Goal: Task Accomplishment & Management: Use online tool/utility

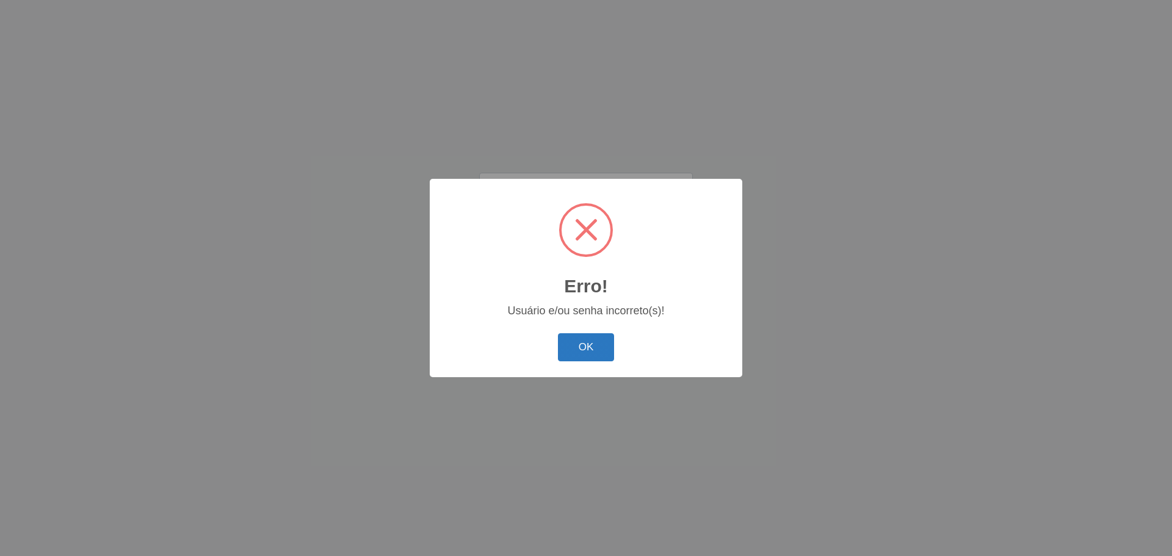
click at [585, 339] on button "OK" at bounding box center [586, 347] width 57 height 29
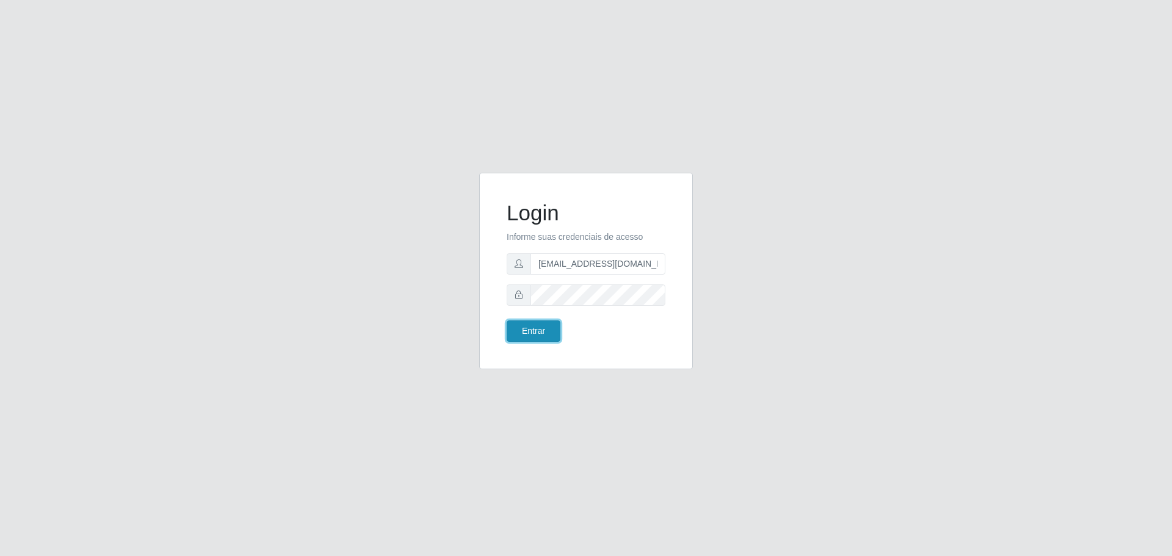
click at [541, 330] on button "Entrar" at bounding box center [533, 330] width 54 height 21
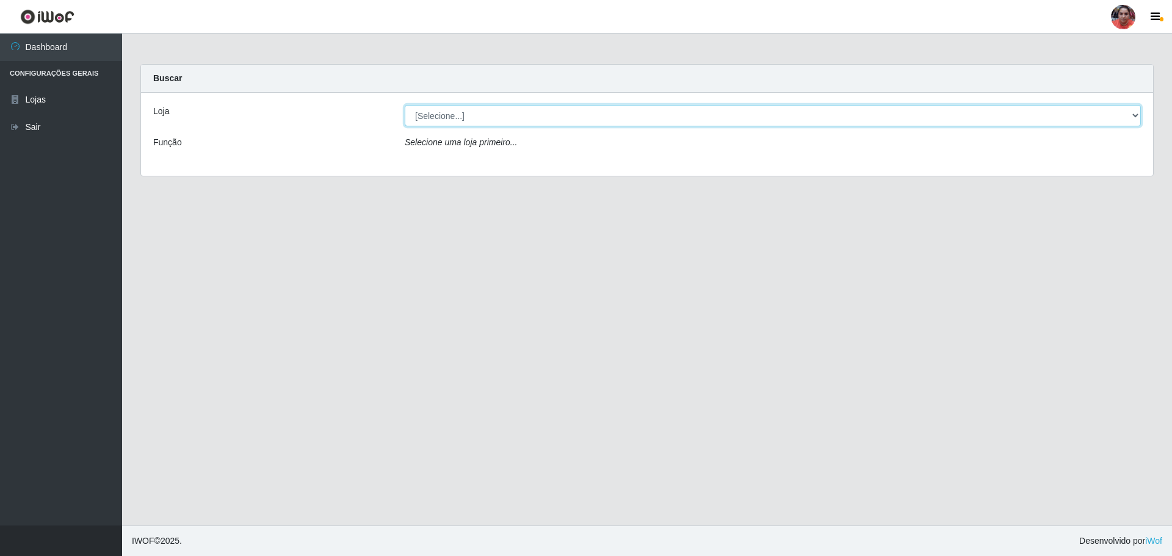
click at [647, 106] on select "[Selecione...] Mar Vermelho - Loja 05" at bounding box center [773, 115] width 736 height 21
select select "252"
click at [405, 105] on select "[Selecione...] Mar Vermelho - Loja 05" at bounding box center [773, 115] width 736 height 21
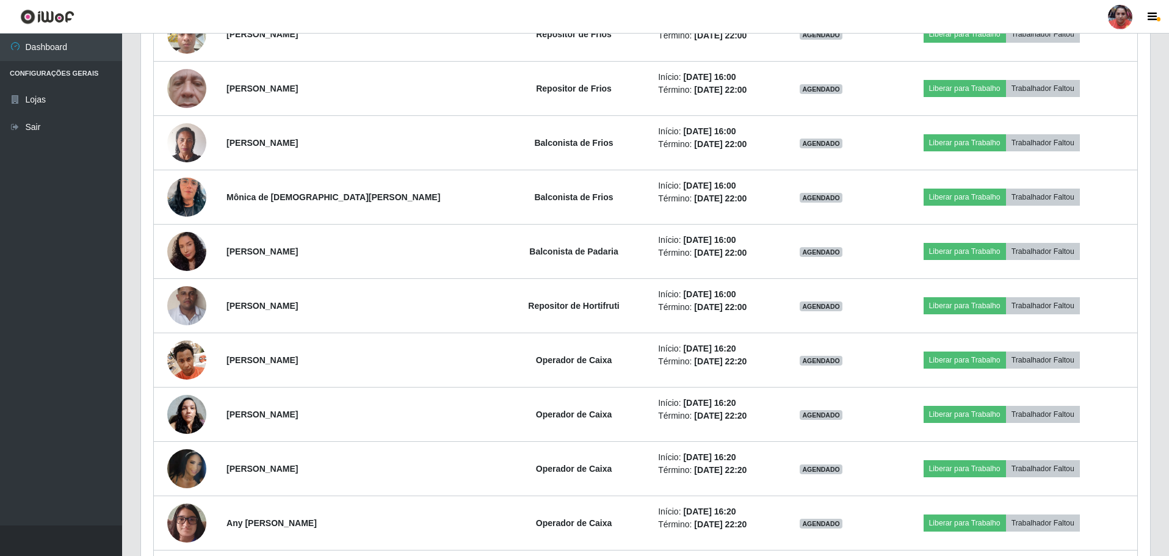
scroll to position [915, 0]
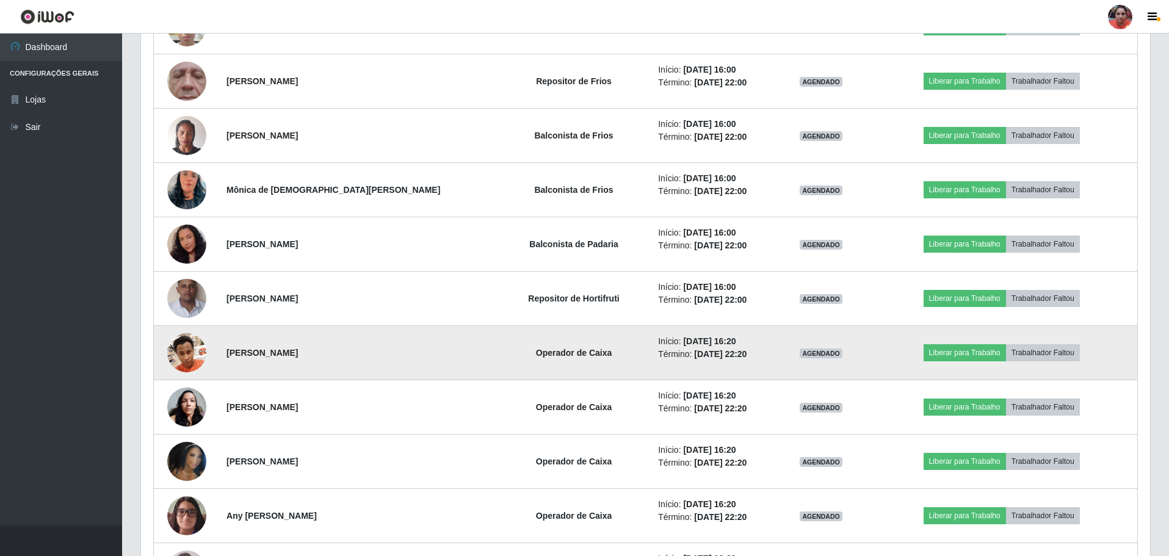
click at [189, 351] on img at bounding box center [186, 352] width 39 height 52
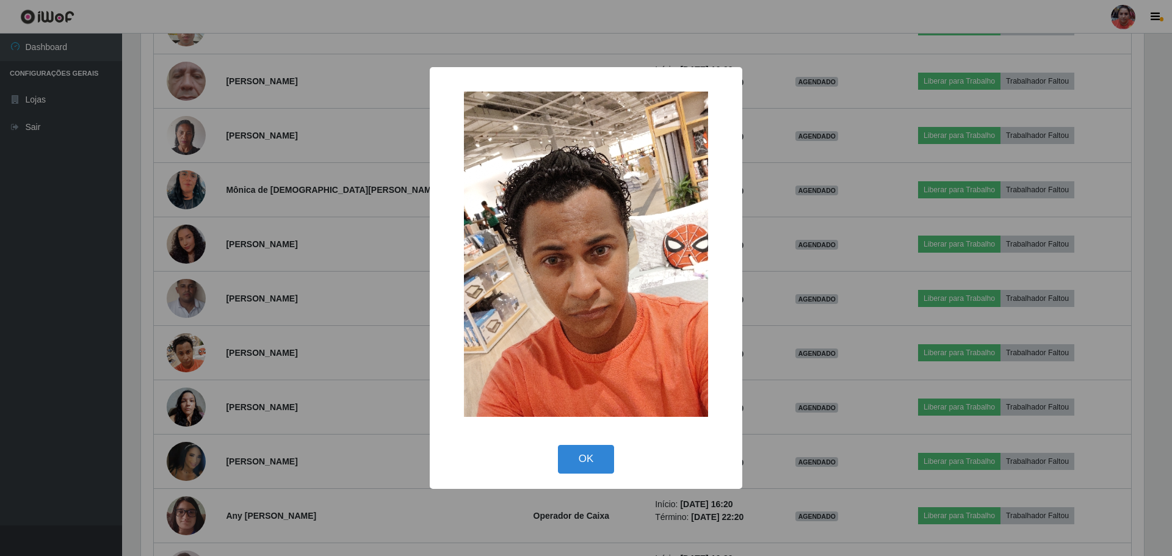
click at [243, 367] on div "× OK Cancel" at bounding box center [586, 278] width 1172 height 556
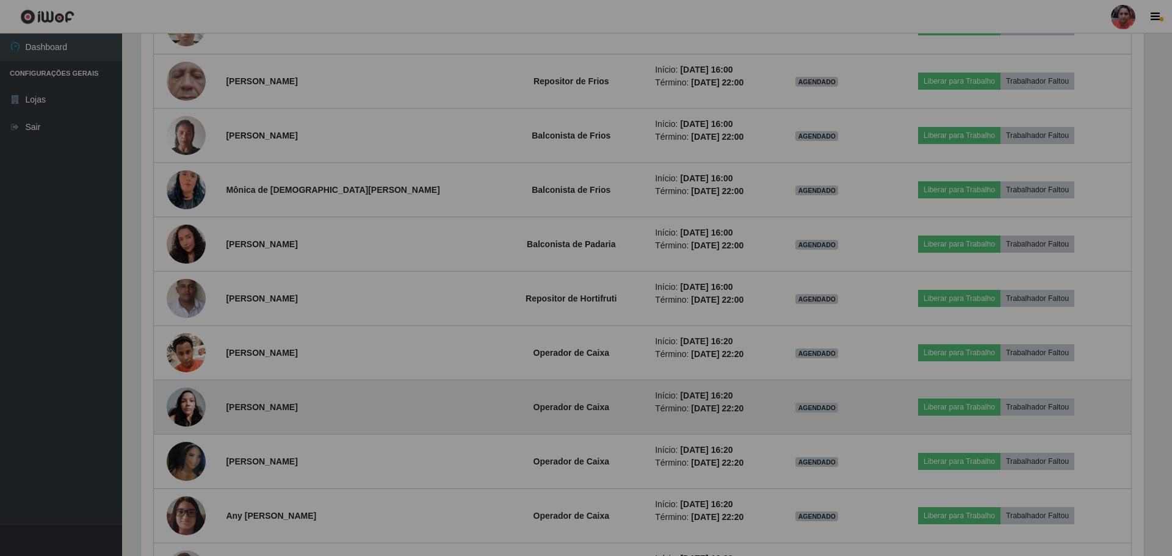
scroll to position [253, 1009]
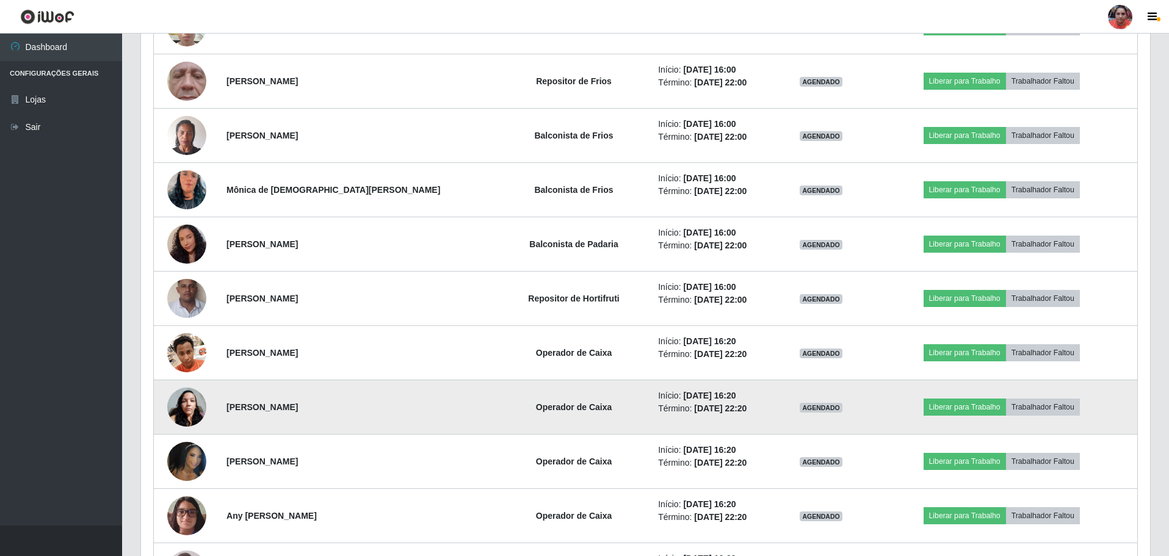
click at [194, 409] on img at bounding box center [186, 407] width 39 height 52
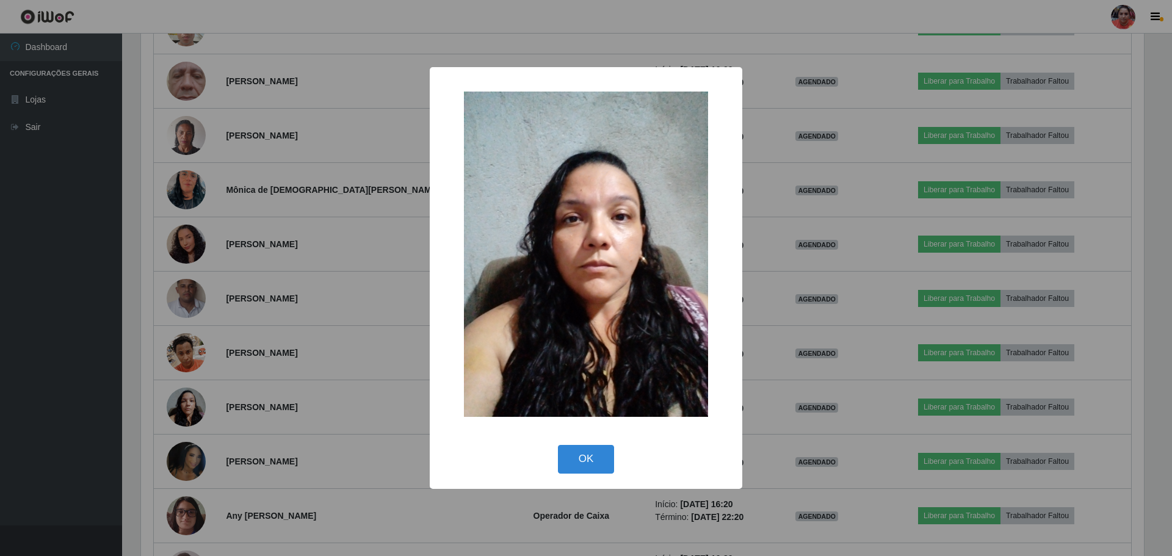
drag, startPoint x: 260, startPoint y: 381, endPoint x: 237, endPoint y: 381, distance: 23.2
click at [260, 381] on div "× OK Cancel" at bounding box center [586, 278] width 1172 height 556
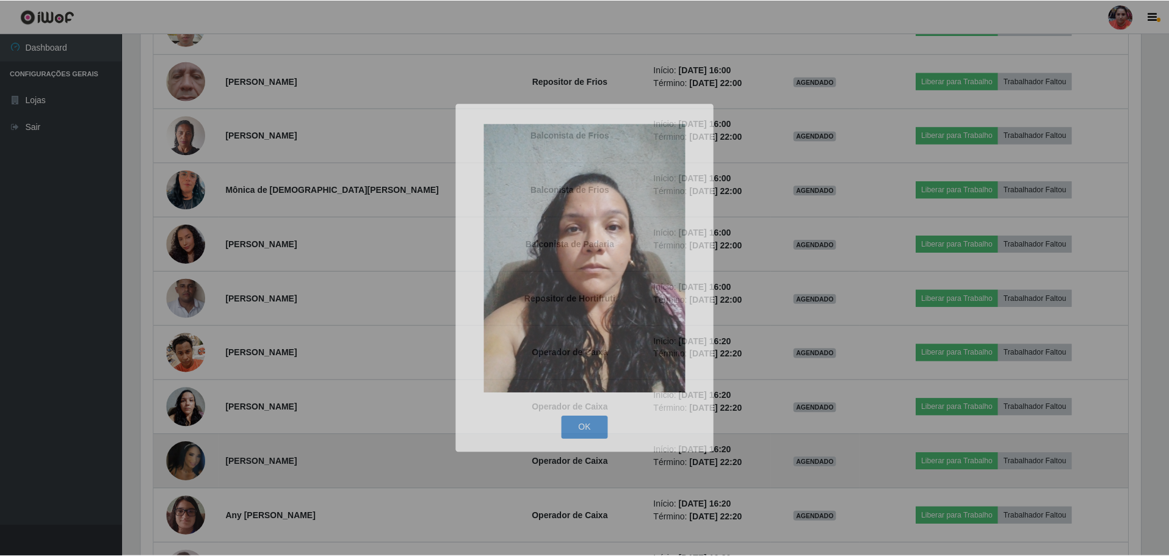
scroll to position [253, 1009]
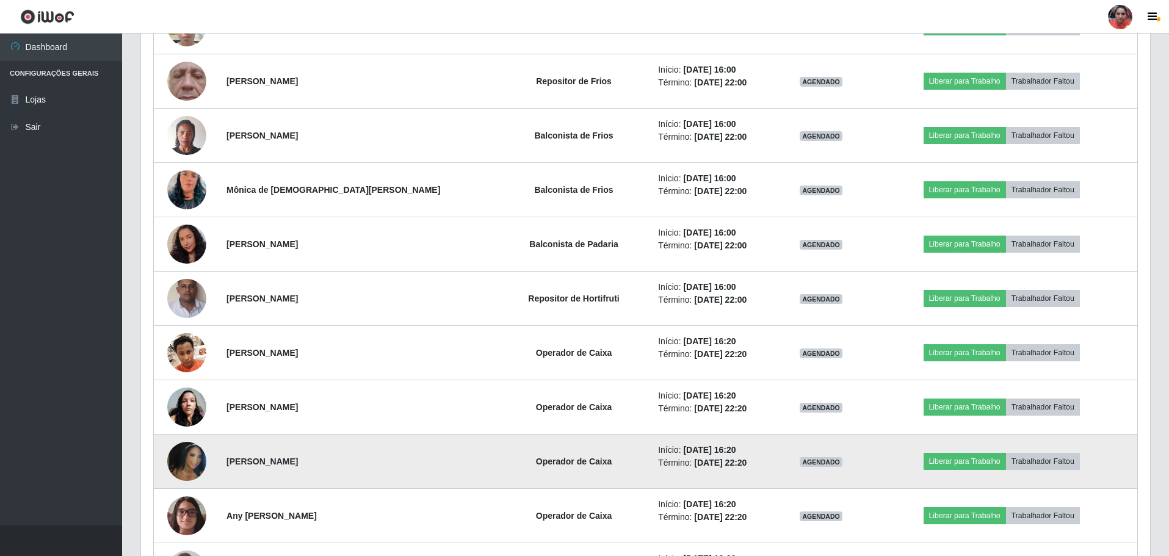
click at [198, 462] on img at bounding box center [186, 462] width 39 height 70
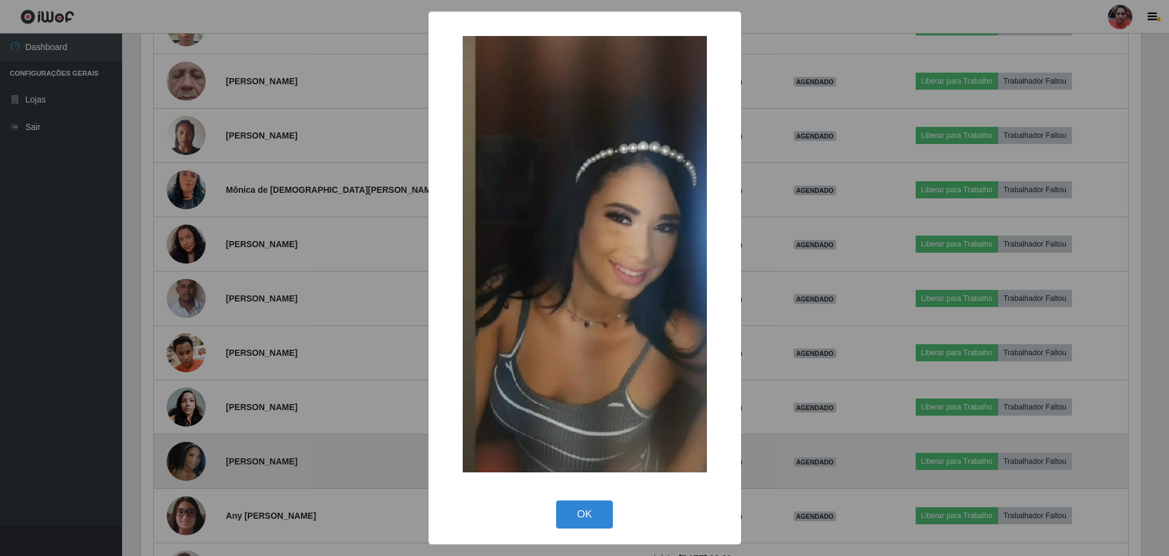
scroll to position [253, 1003]
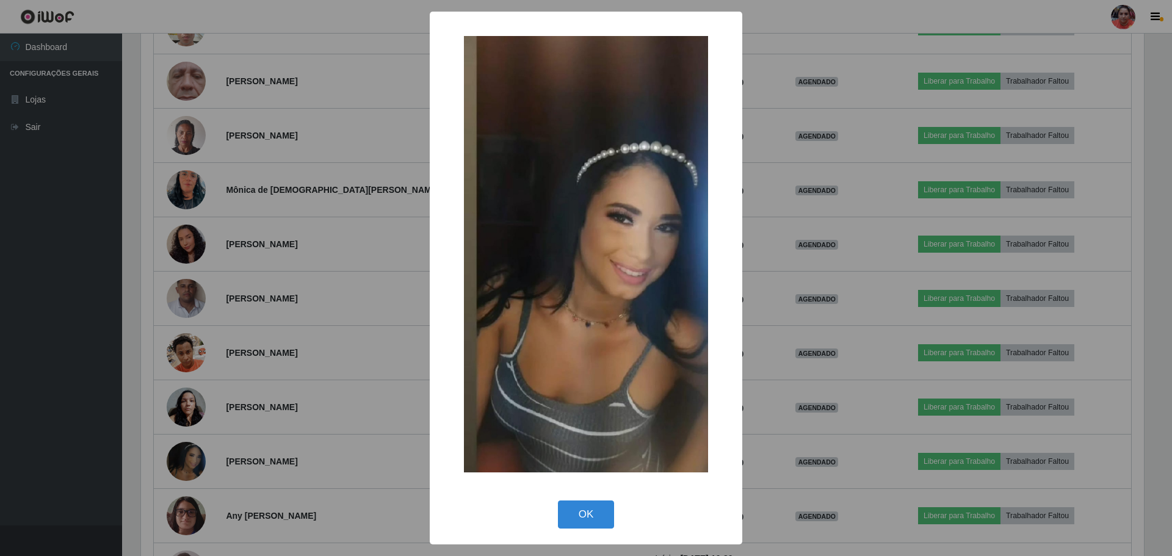
click at [273, 441] on div "× OK Cancel" at bounding box center [586, 278] width 1172 height 556
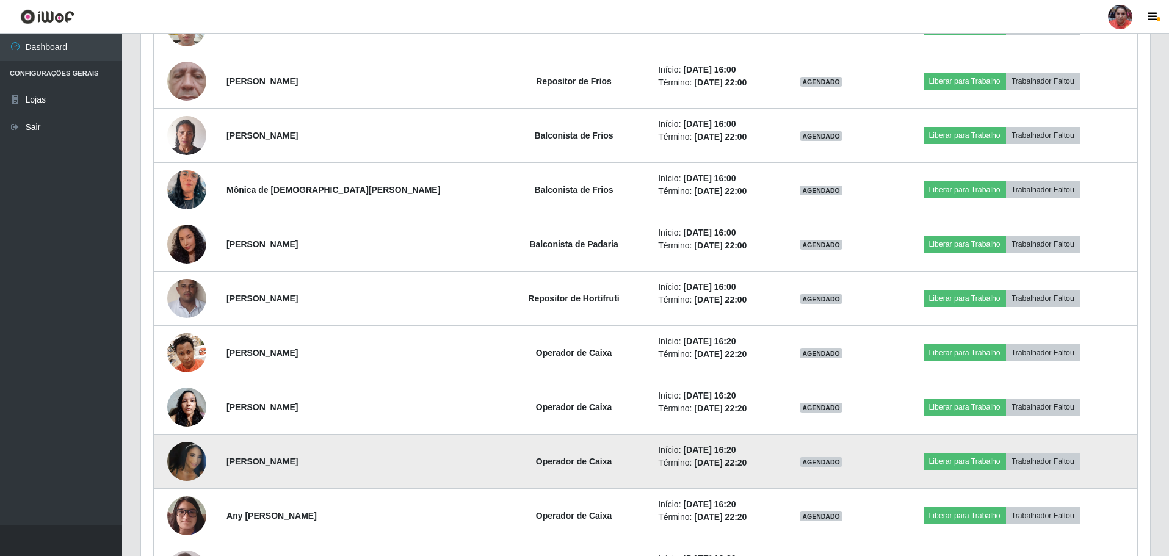
scroll to position [976, 0]
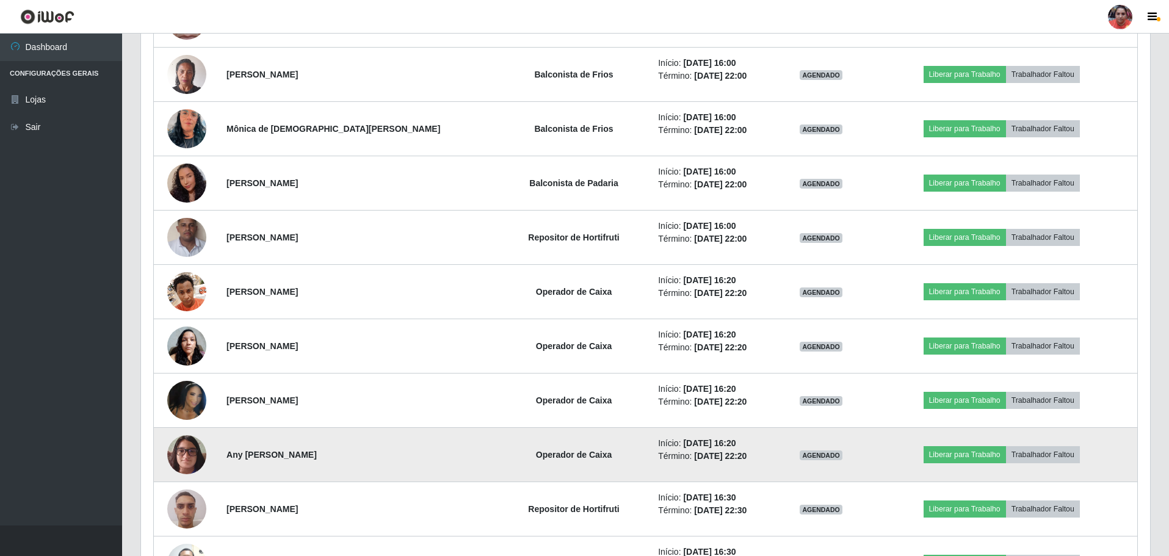
click at [184, 451] on img at bounding box center [186, 454] width 39 height 52
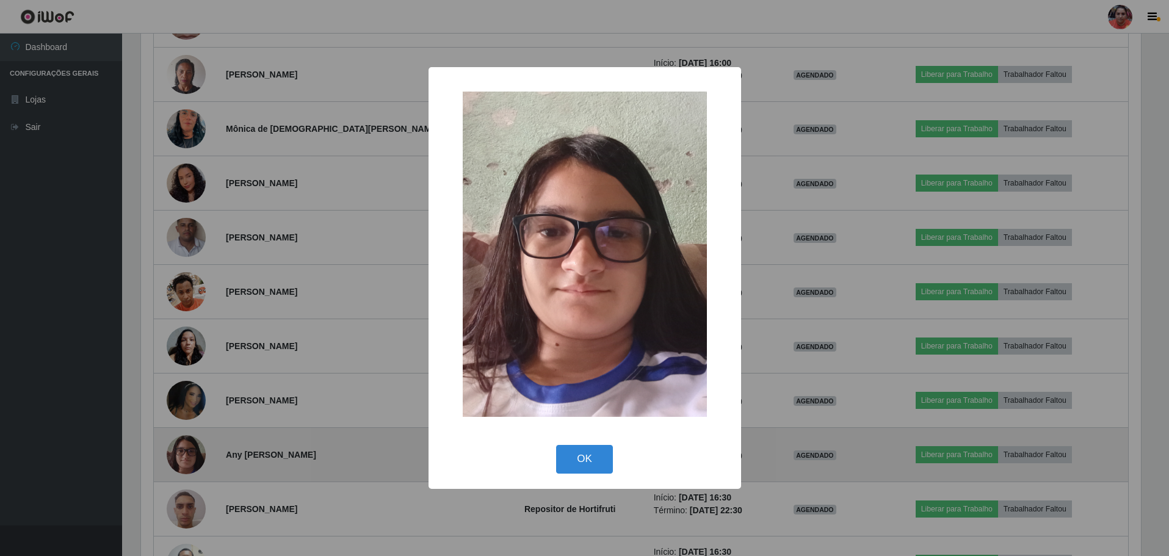
scroll to position [253, 1003]
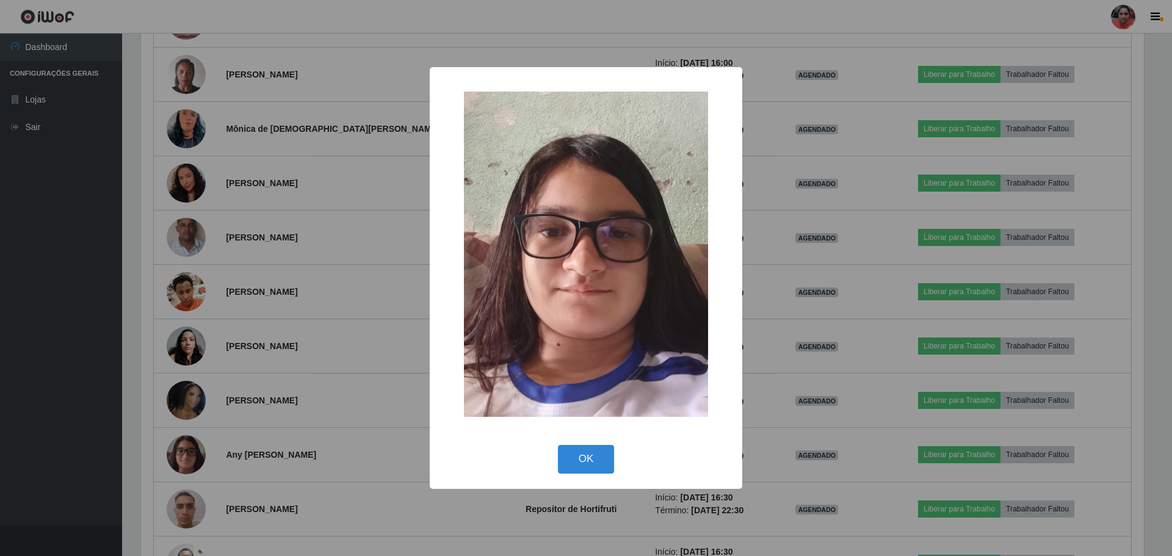
click at [339, 381] on div "× OK Cancel" at bounding box center [586, 278] width 1172 height 556
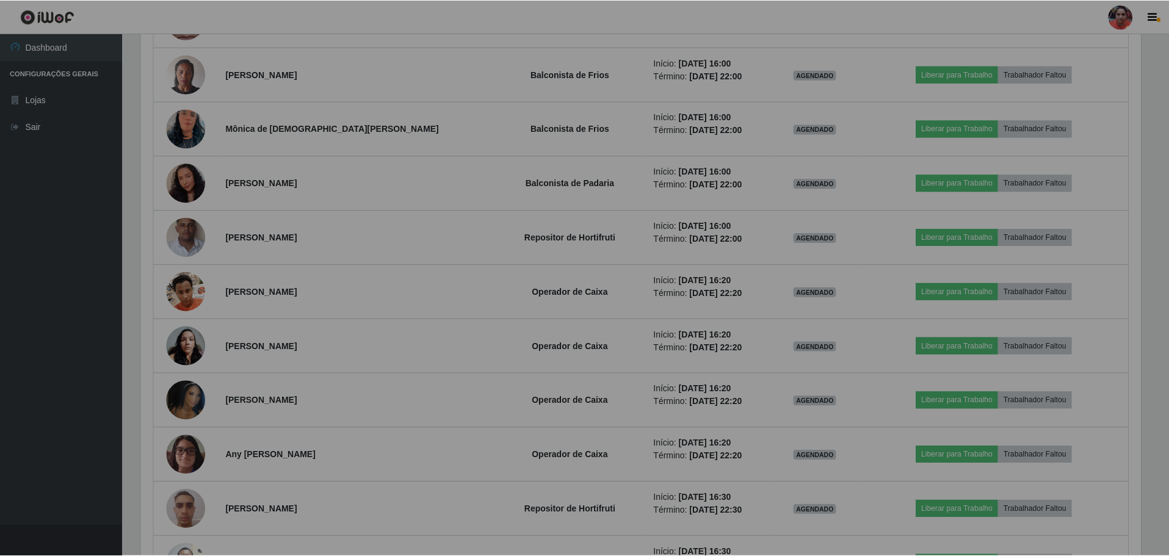
scroll to position [253, 1009]
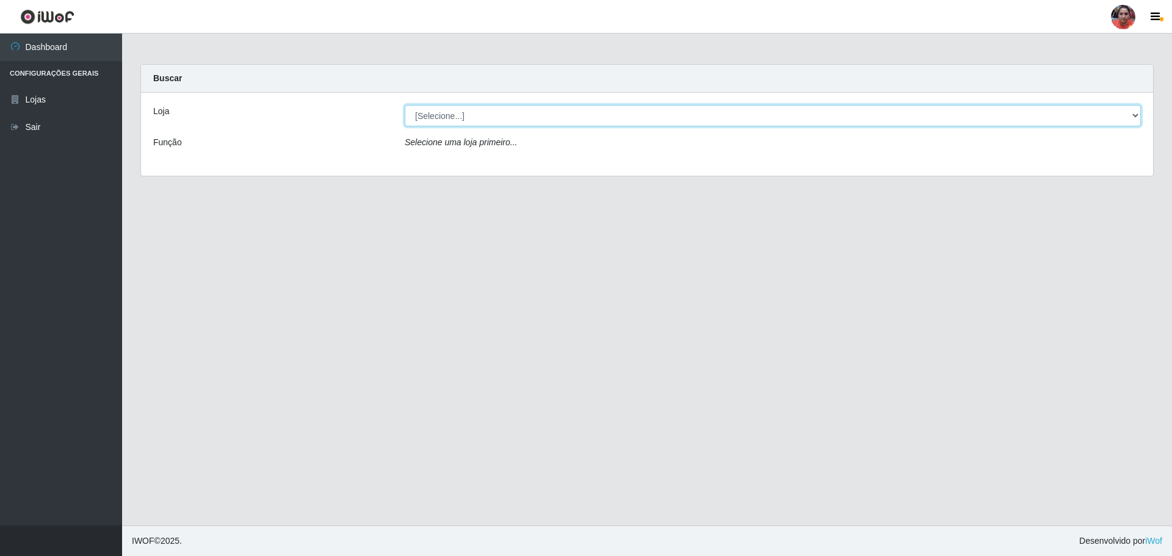
click at [1134, 112] on select "[Selecione...] Mar Vermelho - Loja 05" at bounding box center [773, 115] width 736 height 21
select select "252"
click at [405, 105] on select "[Selecione...] Mar Vermelho - Loja 05" at bounding box center [773, 115] width 736 height 21
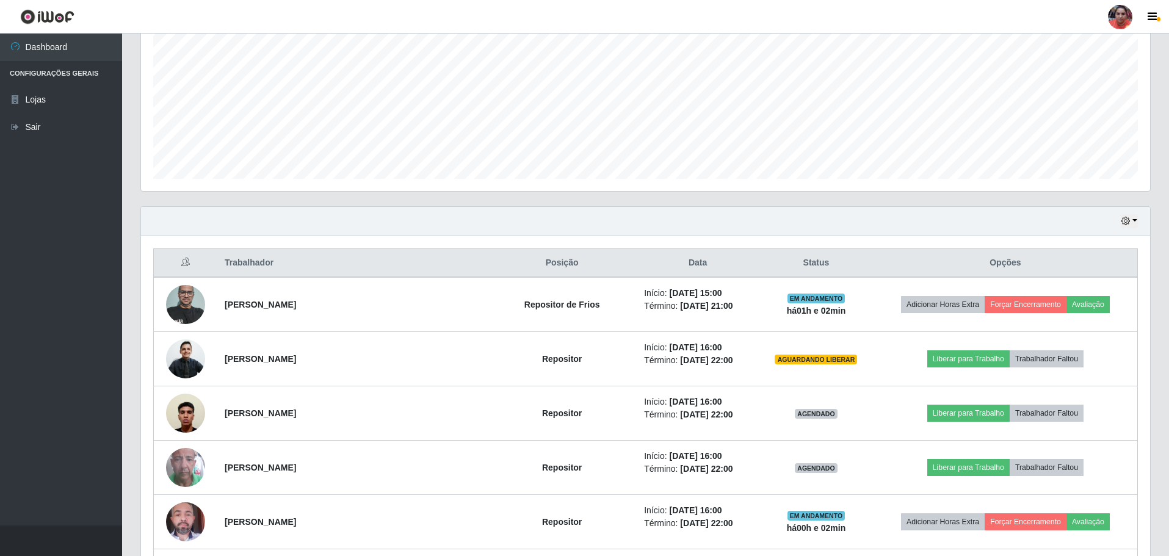
scroll to position [252, 0]
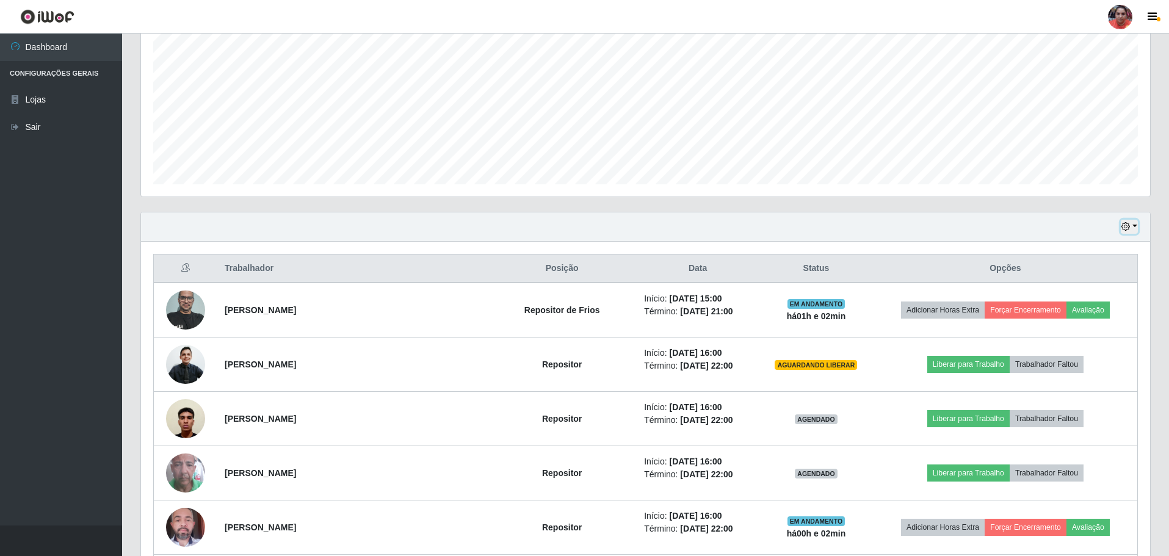
click at [1135, 224] on button "button" at bounding box center [1128, 227] width 17 height 14
click at [1112, 297] on button "3 dias" at bounding box center [1088, 300] width 96 height 26
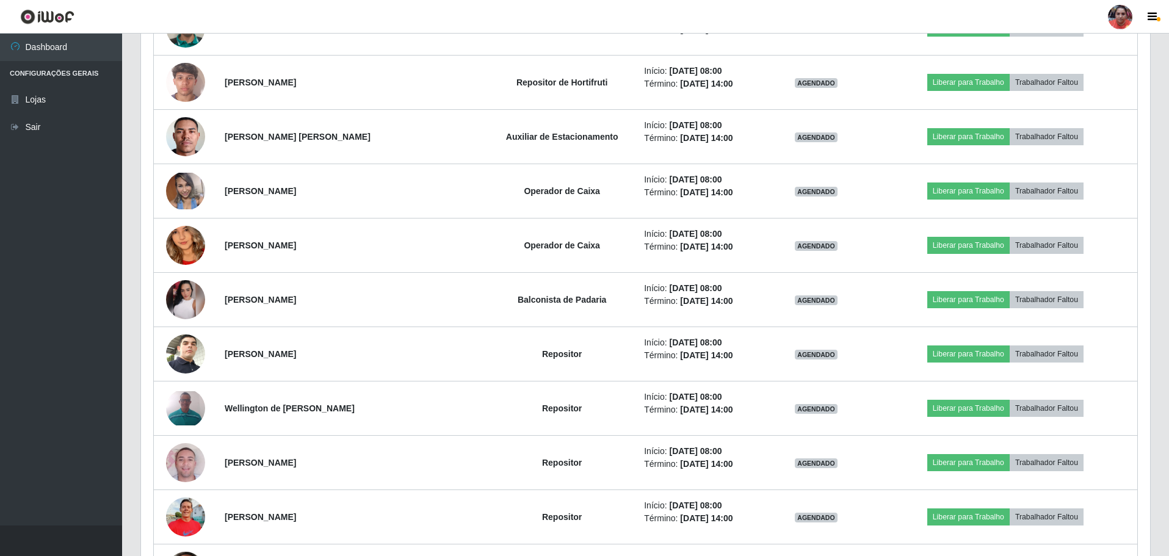
scroll to position [3151, 0]
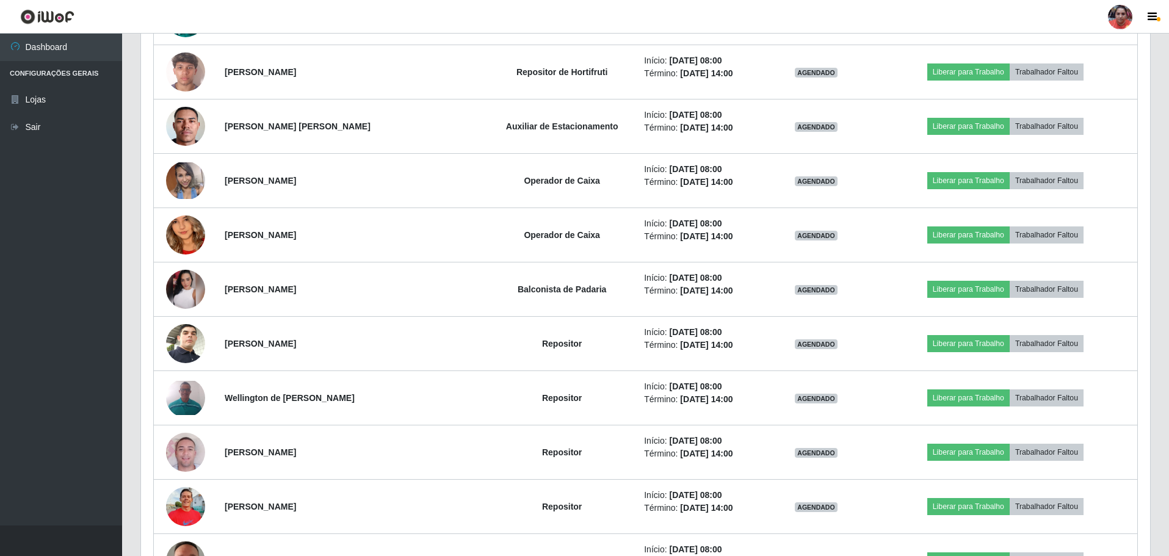
drag, startPoint x: 1163, startPoint y: 205, endPoint x: 1153, endPoint y: 208, distance: 10.2
drag, startPoint x: 1153, startPoint y: 208, endPoint x: 1146, endPoint y: 209, distance: 7.4
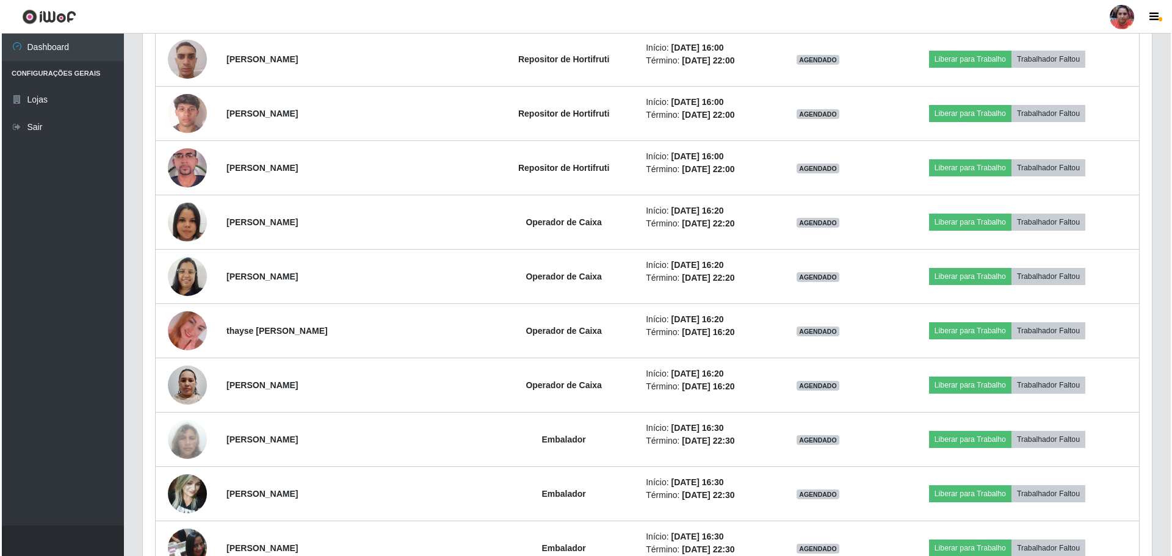
scroll to position [5248, 0]
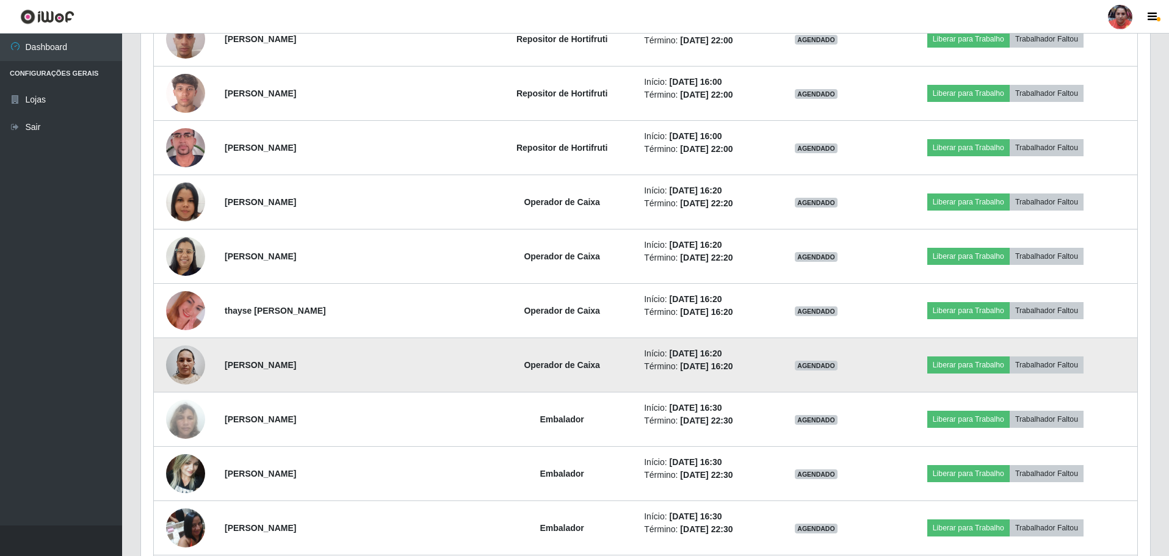
click at [201, 365] on img at bounding box center [185, 365] width 39 height 52
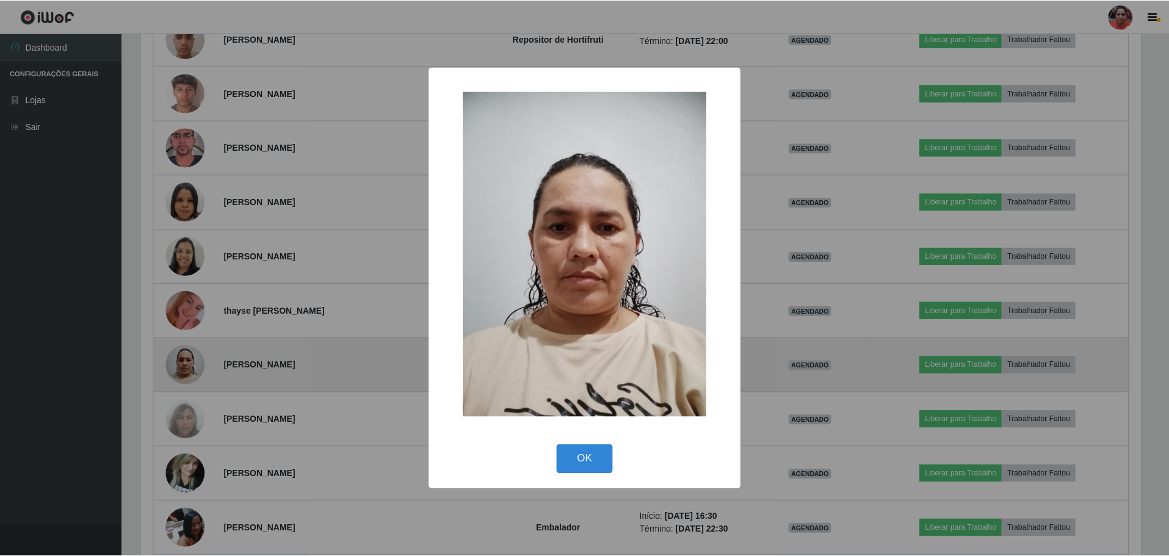
scroll to position [253, 1003]
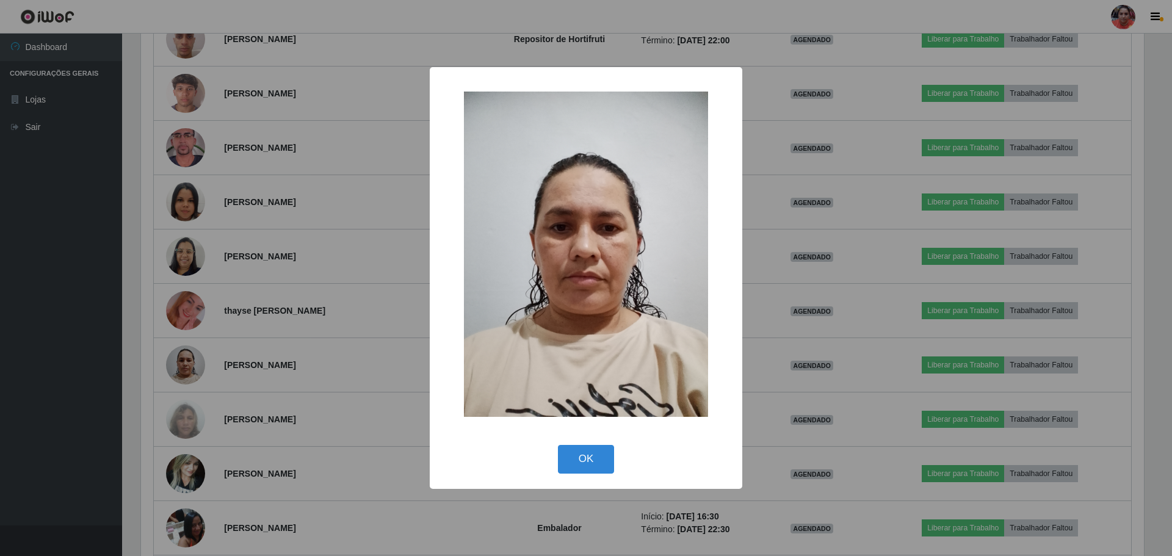
click at [201, 365] on div "× OK Cancel" at bounding box center [586, 278] width 1172 height 556
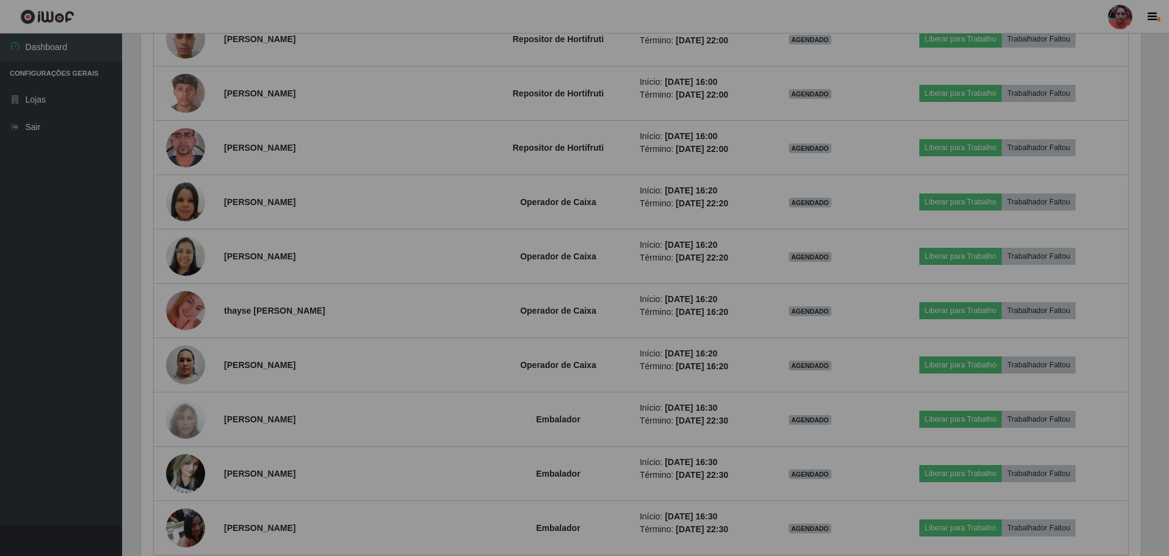
scroll to position [253, 1009]
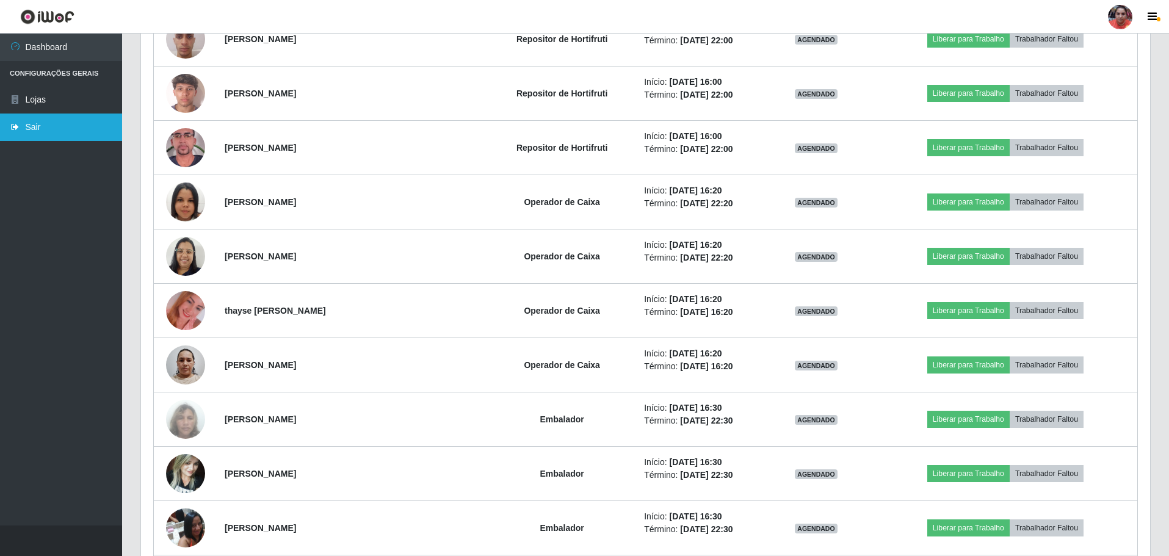
click at [35, 125] on link "Sair" at bounding box center [61, 126] width 122 height 27
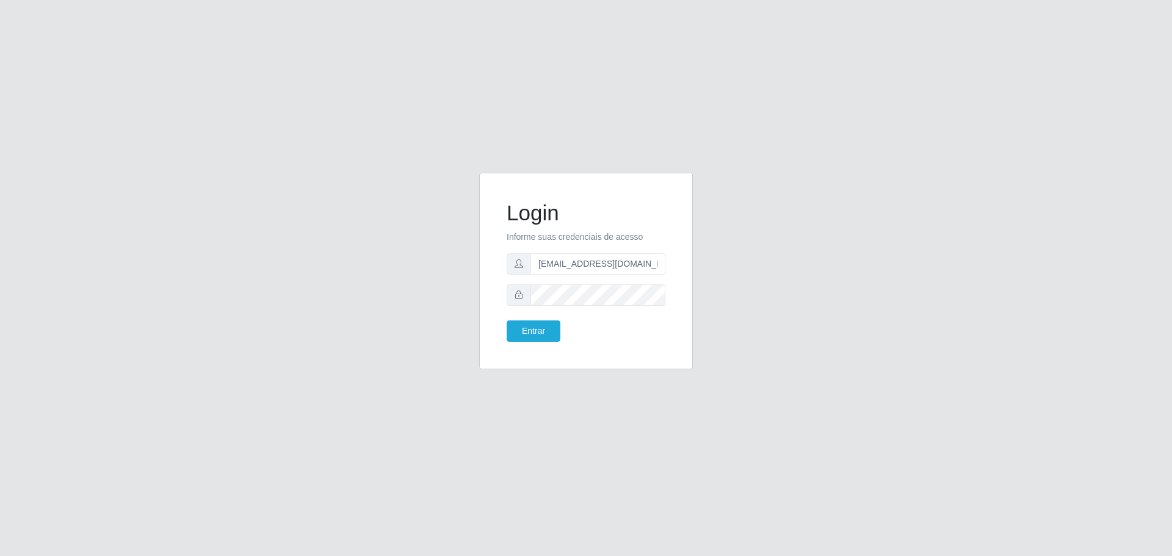
drag, startPoint x: 35, startPoint y: 125, endPoint x: 0, endPoint y: 319, distance: 196.5
click at [41, 125] on div "Login Informe suas credenciais de acesso [EMAIL_ADDRESS][DOMAIN_NAME] Entrar" at bounding box center [586, 278] width 1172 height 556
click at [542, 326] on button "Entrar" at bounding box center [533, 330] width 54 height 21
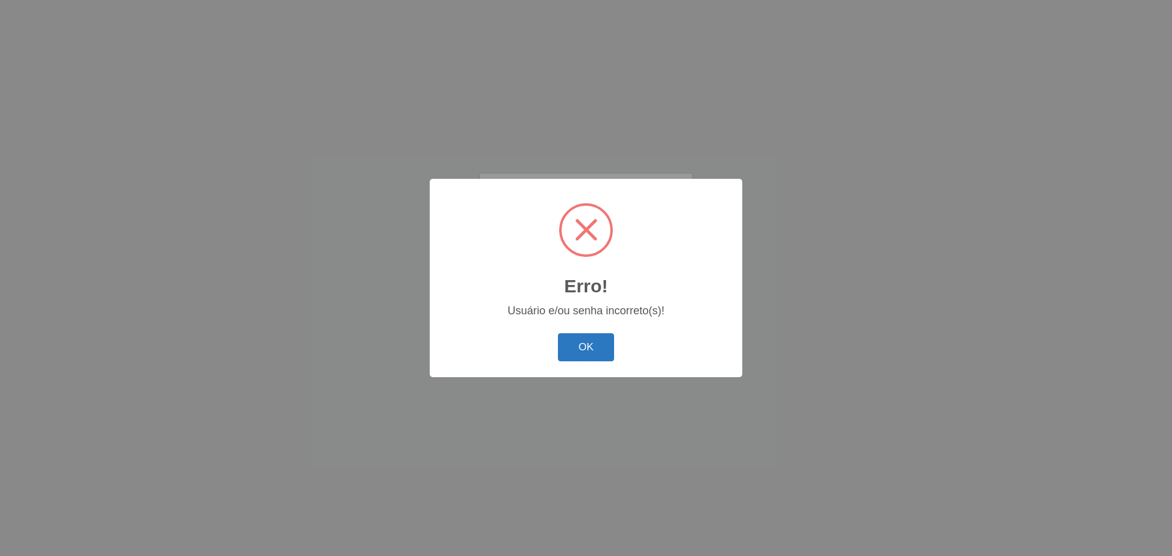
click at [600, 347] on button "OK" at bounding box center [586, 347] width 57 height 29
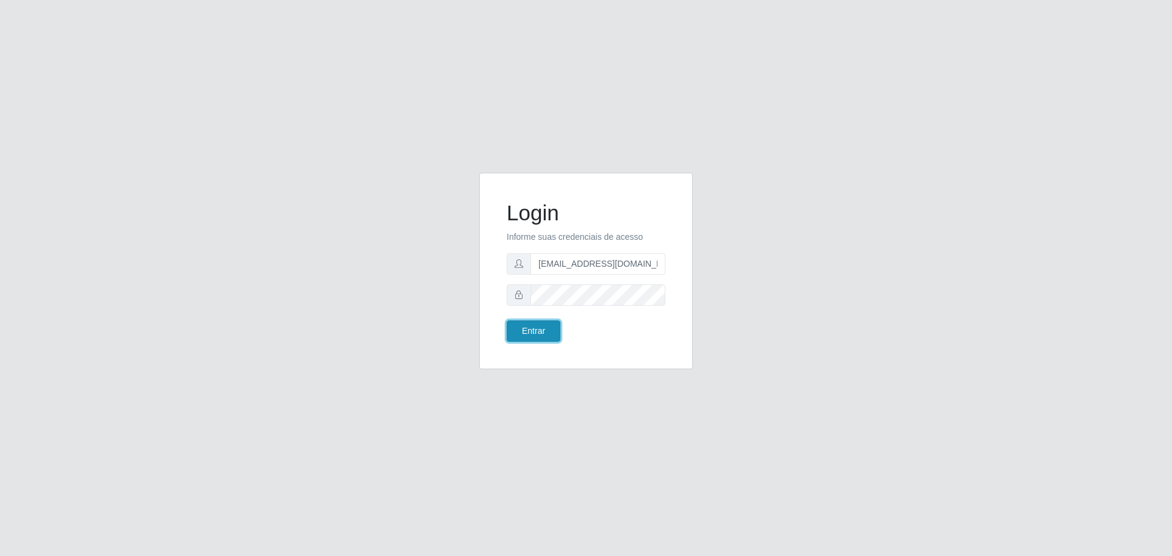
click at [517, 326] on button "Entrar" at bounding box center [533, 330] width 54 height 21
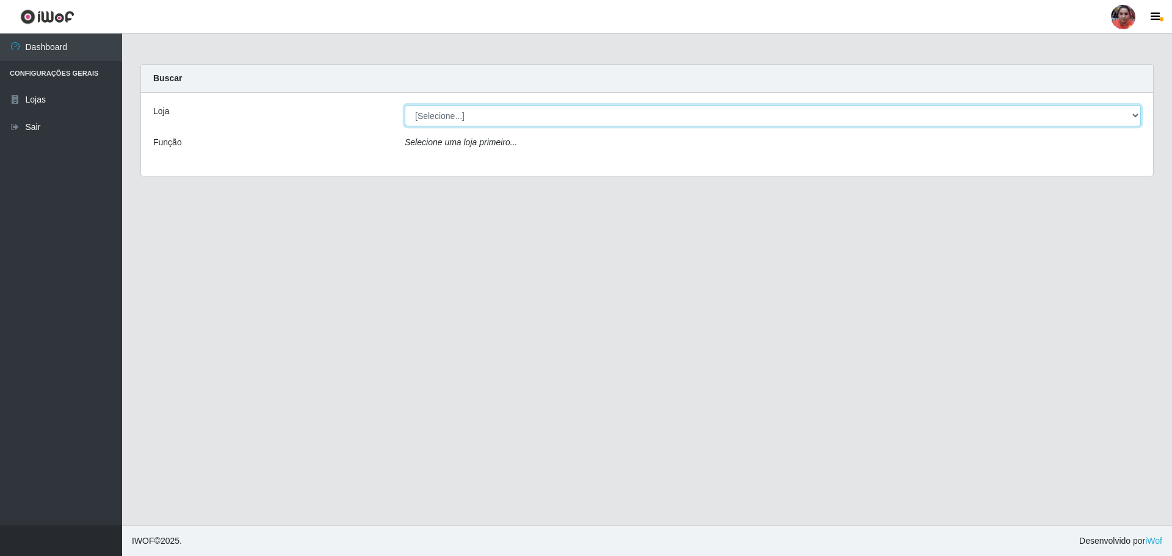
click at [1133, 115] on select "[Selecione...] Mar Vermelho - Loja 05" at bounding box center [773, 115] width 736 height 21
select select "252"
click at [405, 105] on select "[Selecione...] Mar Vermelho - Loja 05" at bounding box center [773, 115] width 736 height 21
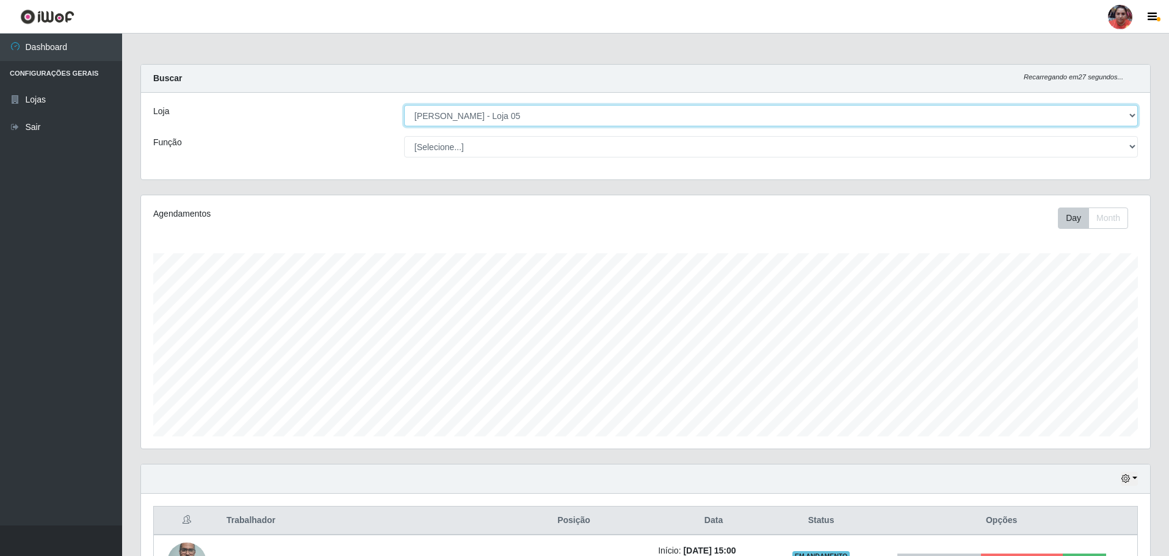
scroll to position [253, 1009]
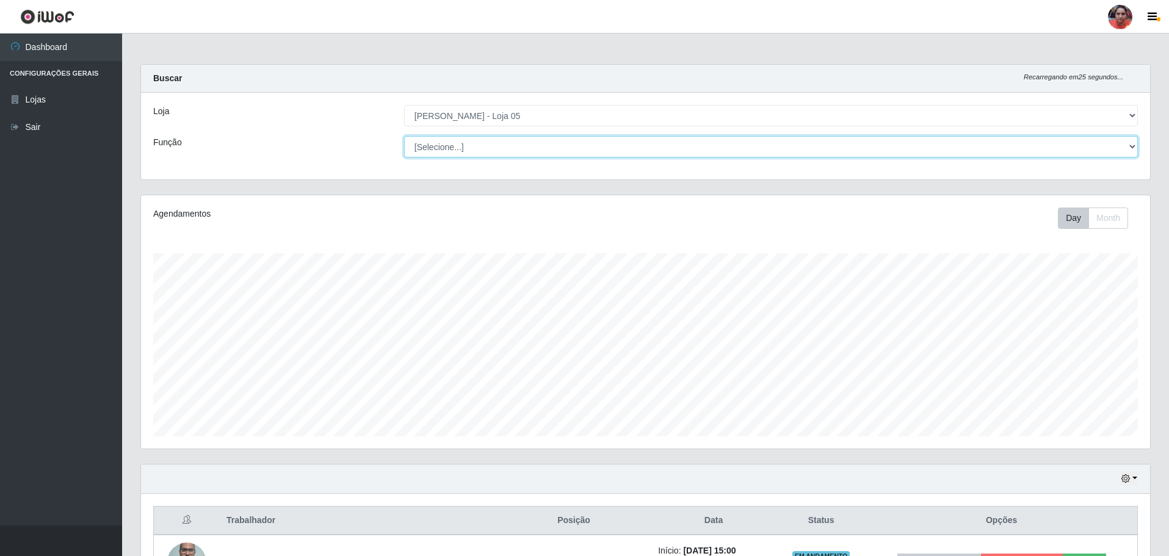
click at [1130, 146] on select "[Selecione...] ASG ASG + ASG ++ Auxiliar de Depósito Auxiliar de Depósito + Aux…" at bounding box center [770, 146] width 733 height 21
click at [1133, 145] on select "[Selecione...] ASG ASG + ASG ++ Auxiliar de Depósito Auxiliar de Depósito + Aux…" at bounding box center [770, 146] width 733 height 21
click at [1133, 477] on button "button" at bounding box center [1128, 479] width 17 height 14
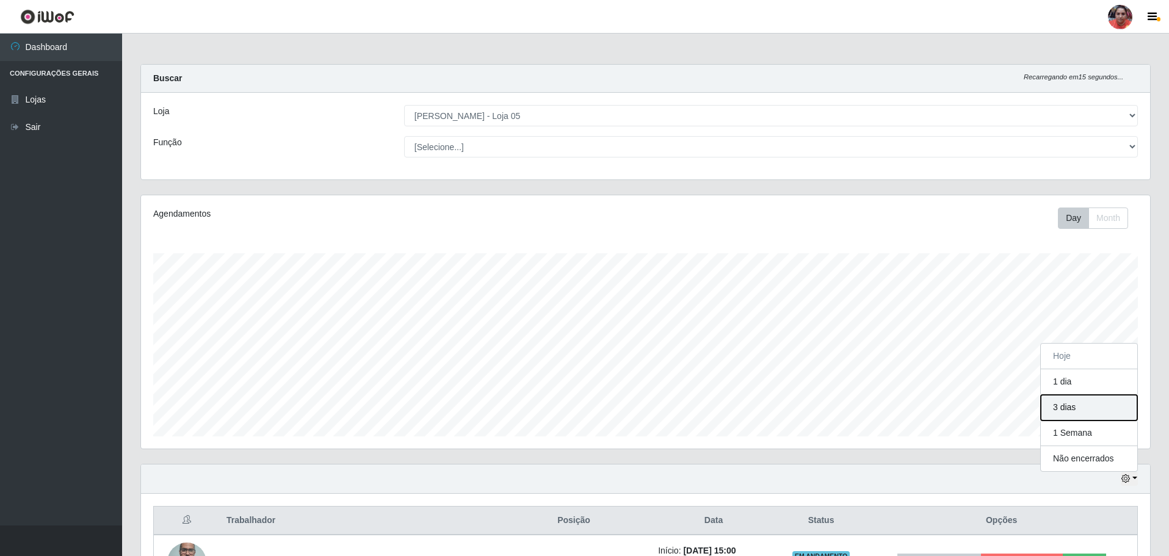
click at [1096, 410] on button "3 dias" at bounding box center [1088, 408] width 96 height 26
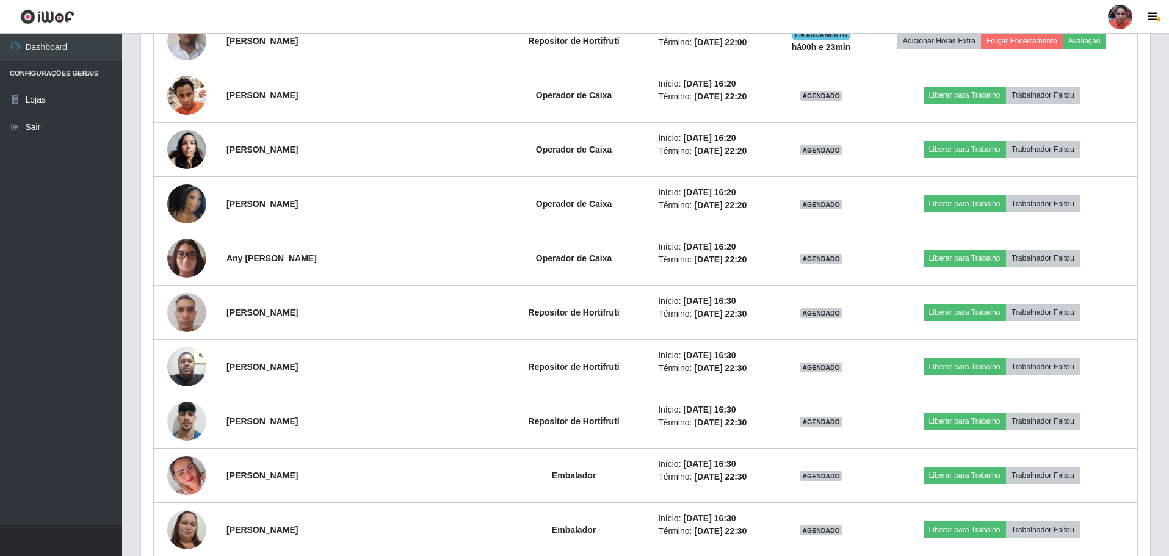
scroll to position [1183, 0]
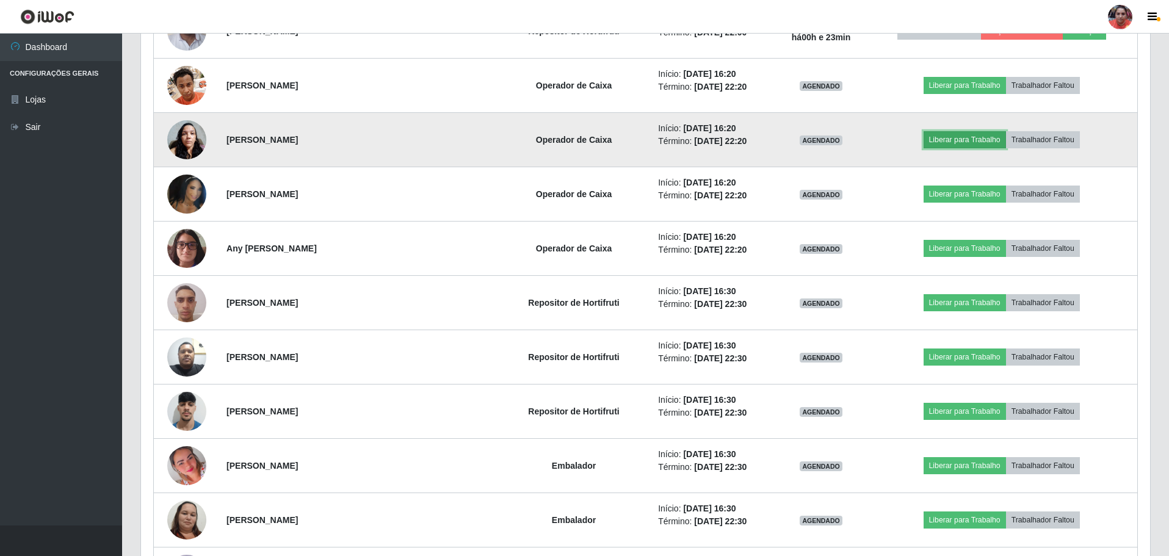
click at [959, 139] on button "Liberar para Trabalho" at bounding box center [964, 139] width 82 height 17
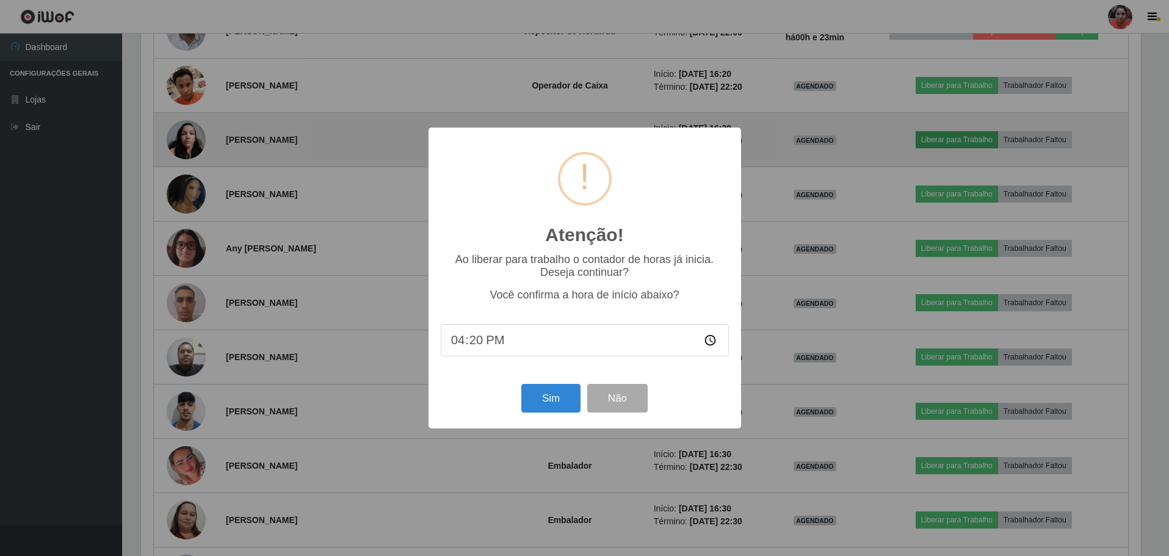
scroll to position [253, 1003]
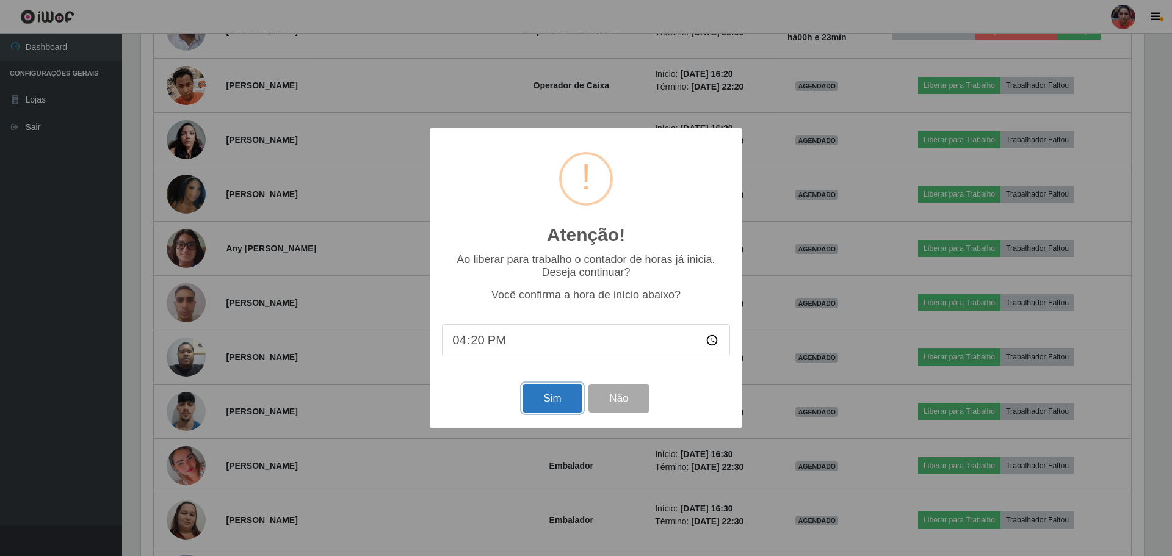
click at [563, 397] on button "Sim" at bounding box center [551, 398] width 59 height 29
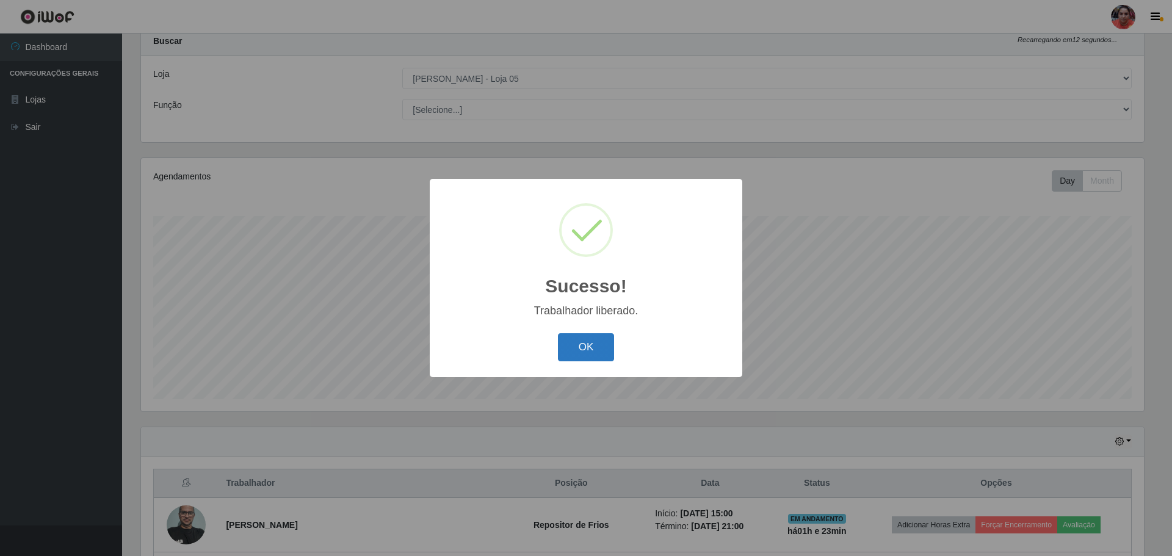
click at [581, 348] on button "OK" at bounding box center [586, 347] width 57 height 29
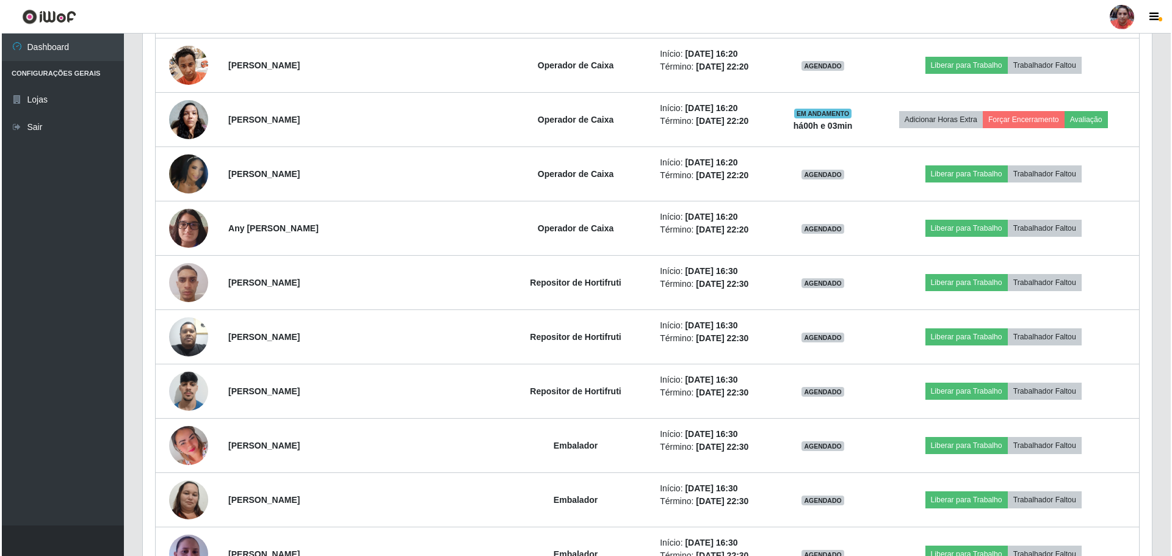
scroll to position [1223, 0]
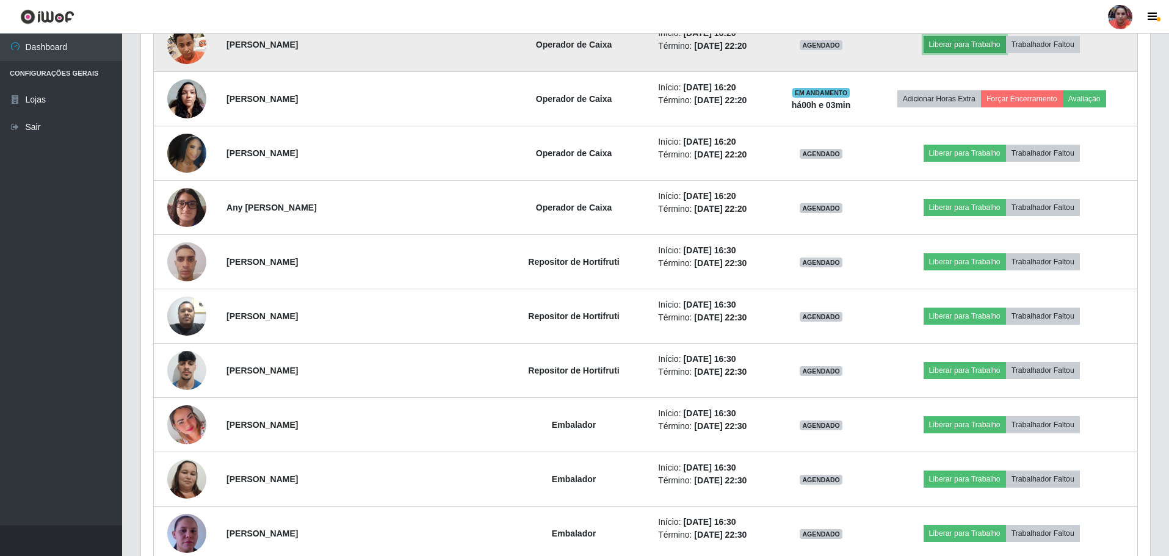
click at [946, 43] on button "Liberar para Trabalho" at bounding box center [964, 44] width 82 height 17
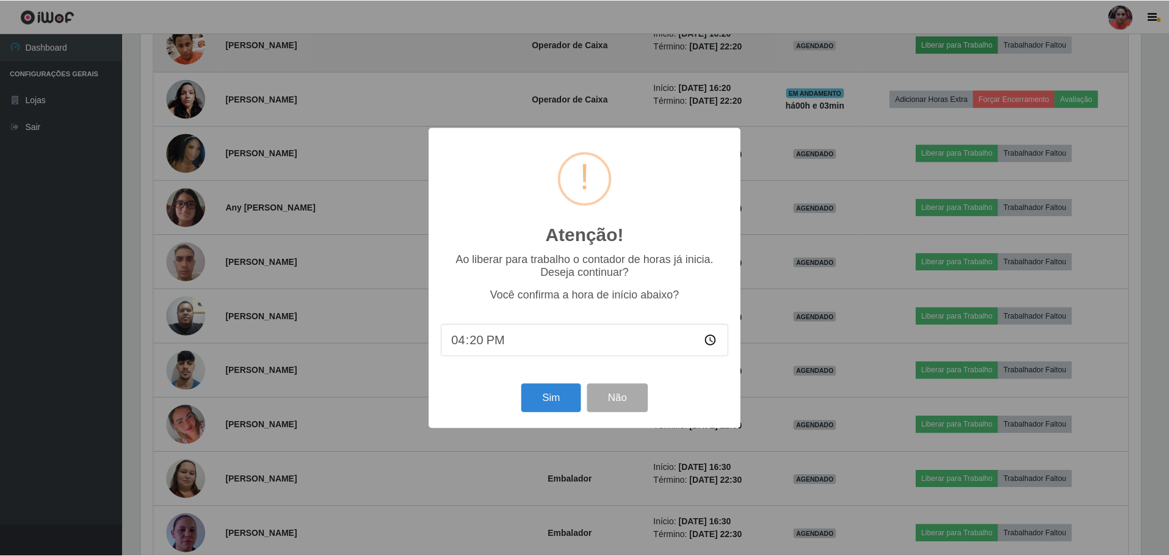
scroll to position [253, 1003]
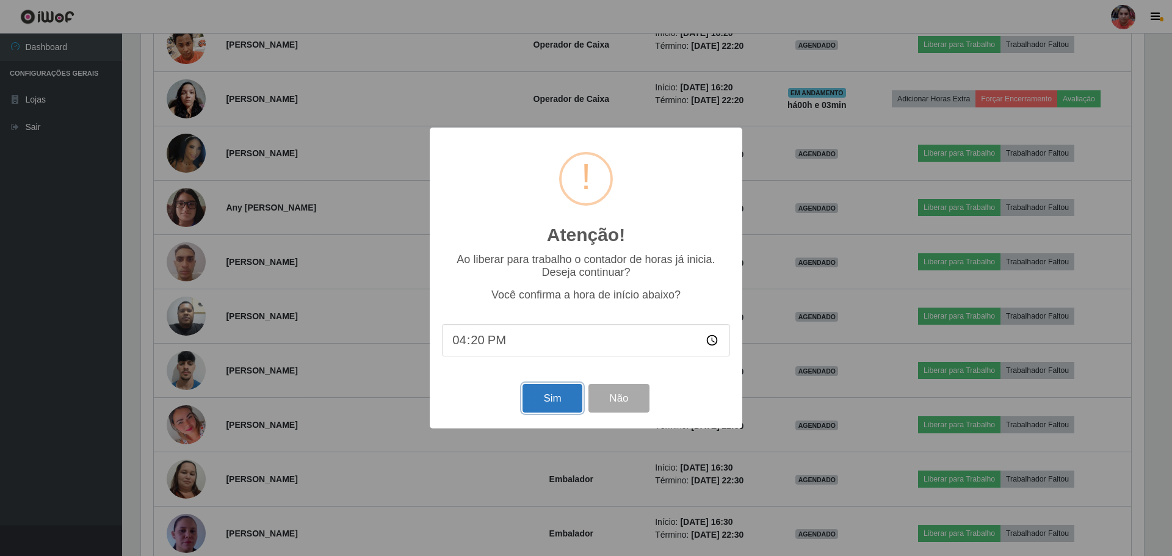
click at [537, 396] on button "Sim" at bounding box center [551, 398] width 59 height 29
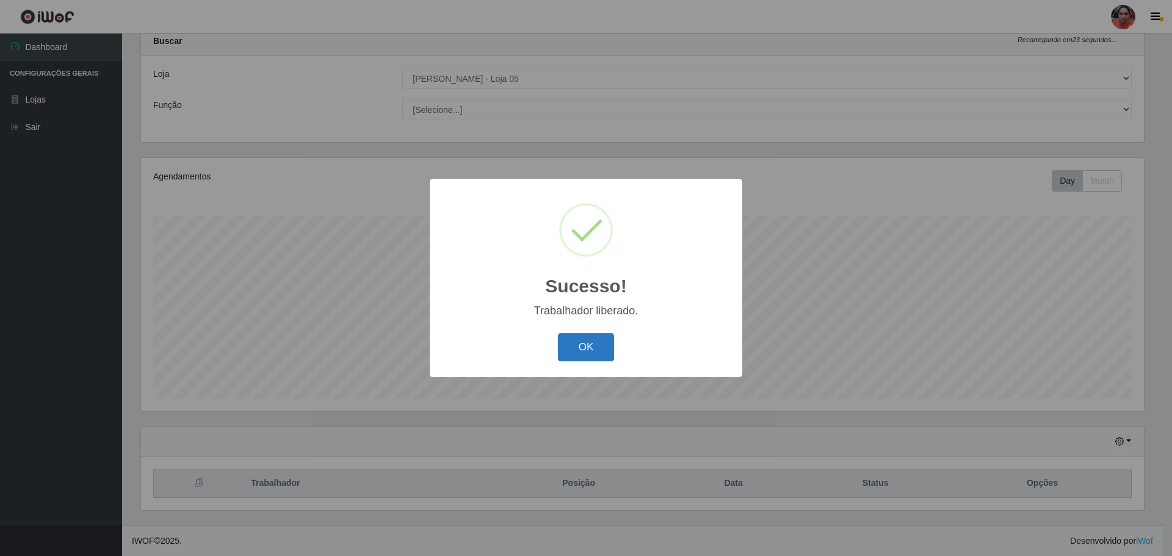
click at [573, 346] on button "OK" at bounding box center [586, 347] width 57 height 29
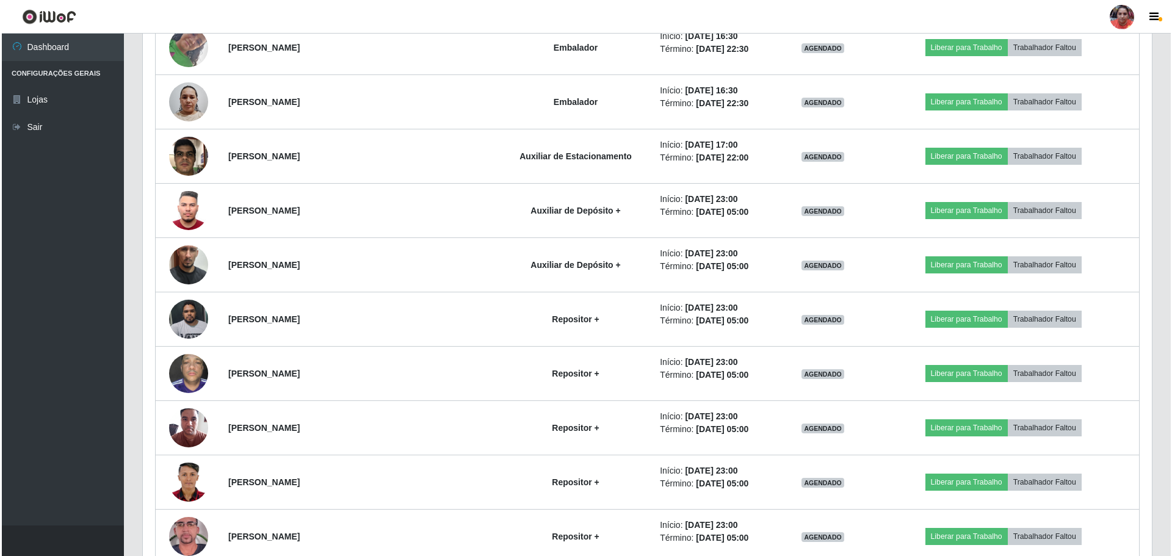
scroll to position [1937, 0]
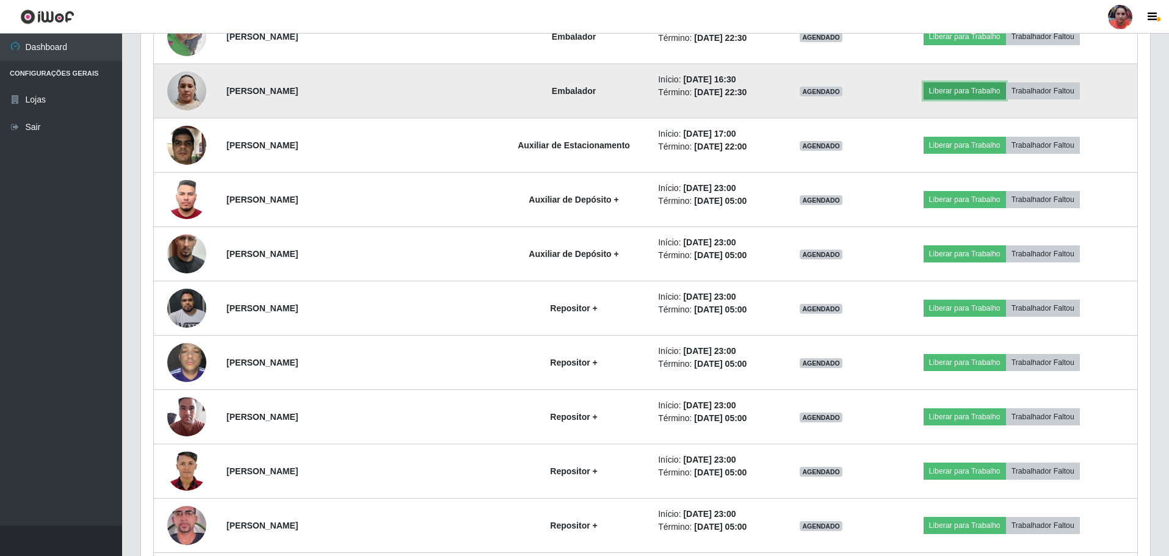
click at [970, 95] on button "Liberar para Trabalho" at bounding box center [964, 90] width 82 height 17
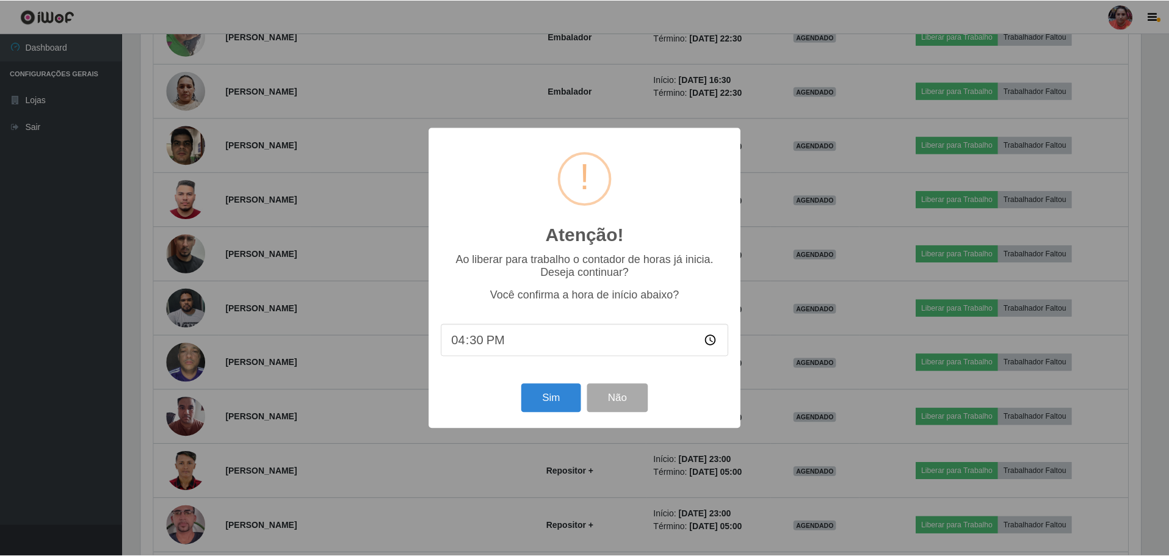
scroll to position [253, 1003]
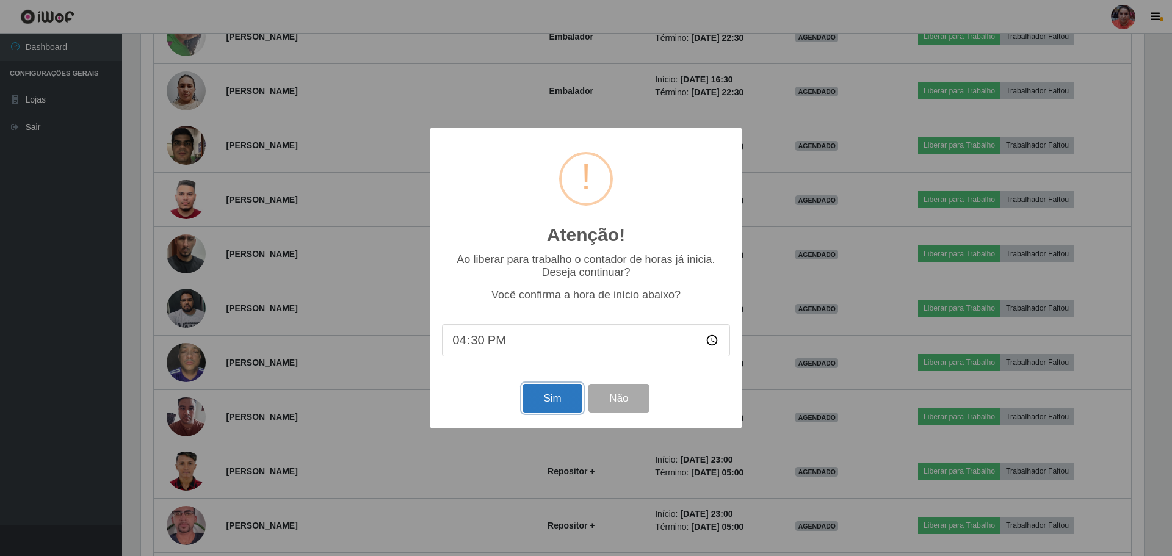
click at [563, 392] on button "Sim" at bounding box center [551, 398] width 59 height 29
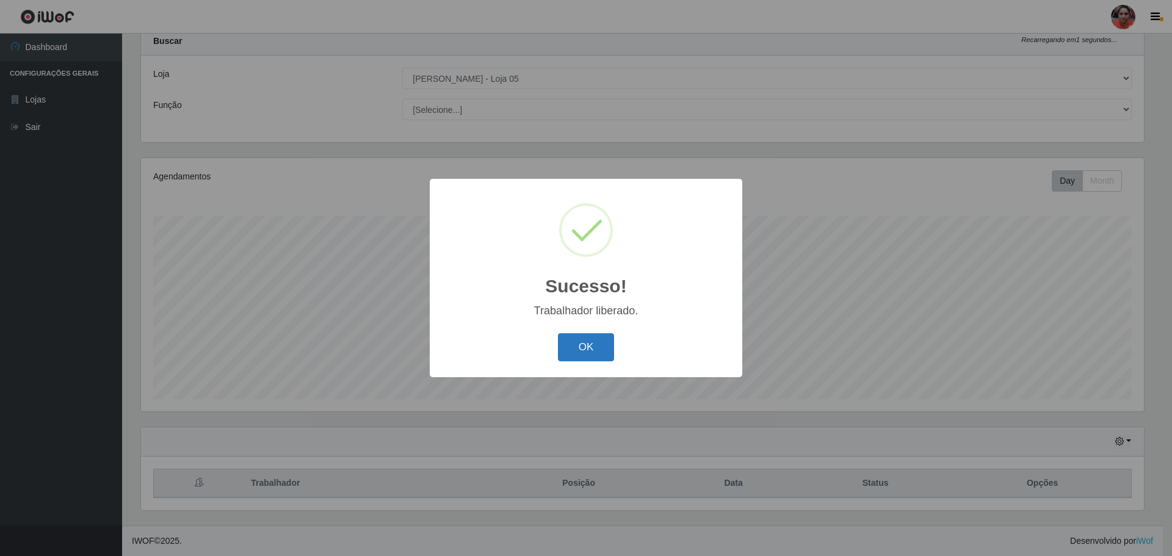
click at [588, 348] on button "OK" at bounding box center [586, 347] width 57 height 29
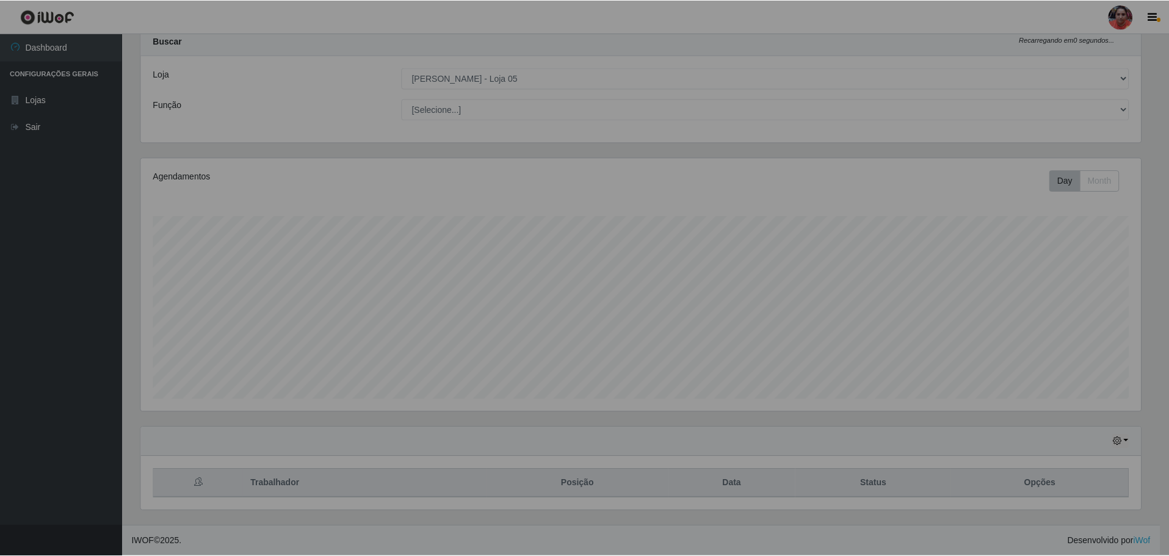
scroll to position [253, 1009]
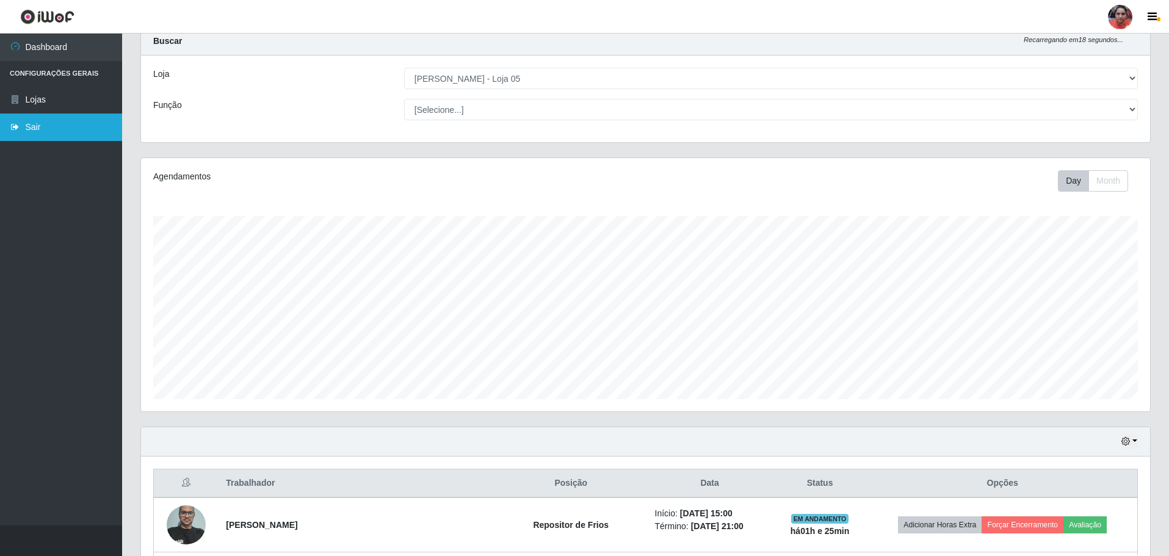
click at [66, 125] on link "Sair" at bounding box center [61, 126] width 122 height 27
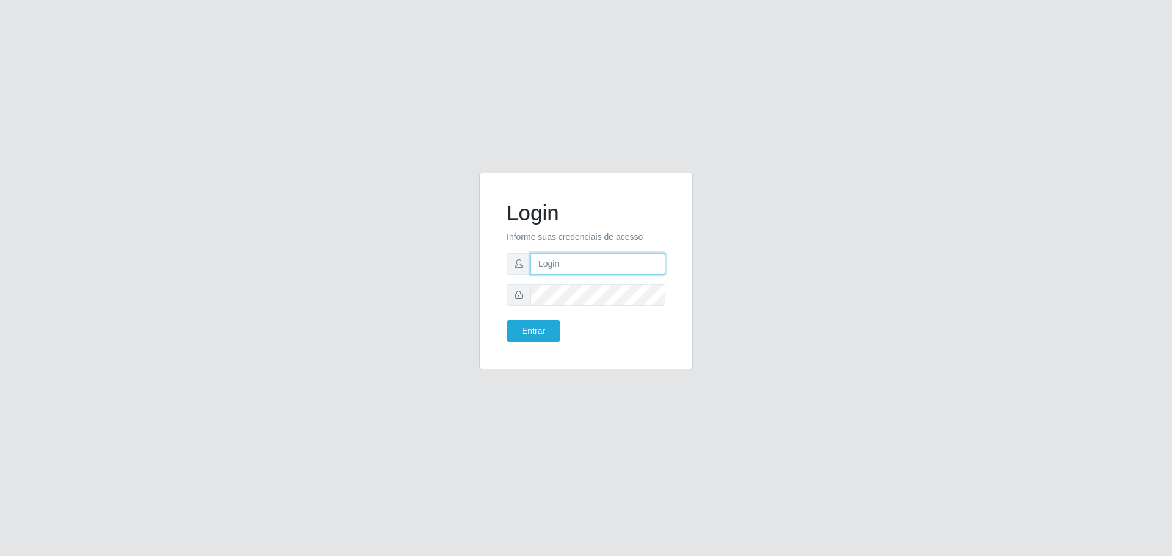
type input "[EMAIL_ADDRESS][DOMAIN_NAME]"
